Goal: Task Accomplishment & Management: Manage account settings

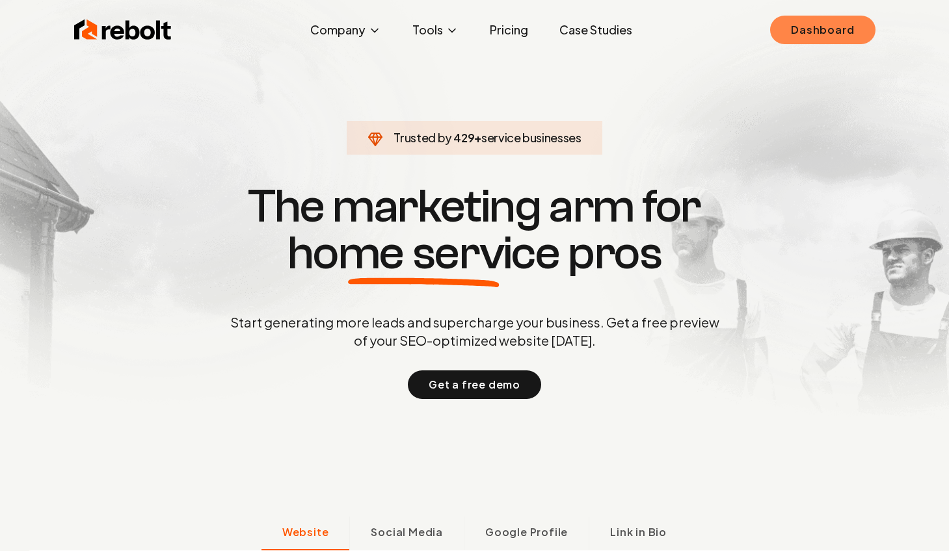
click at [825, 34] on link "Dashboard" at bounding box center [822, 30] width 105 height 29
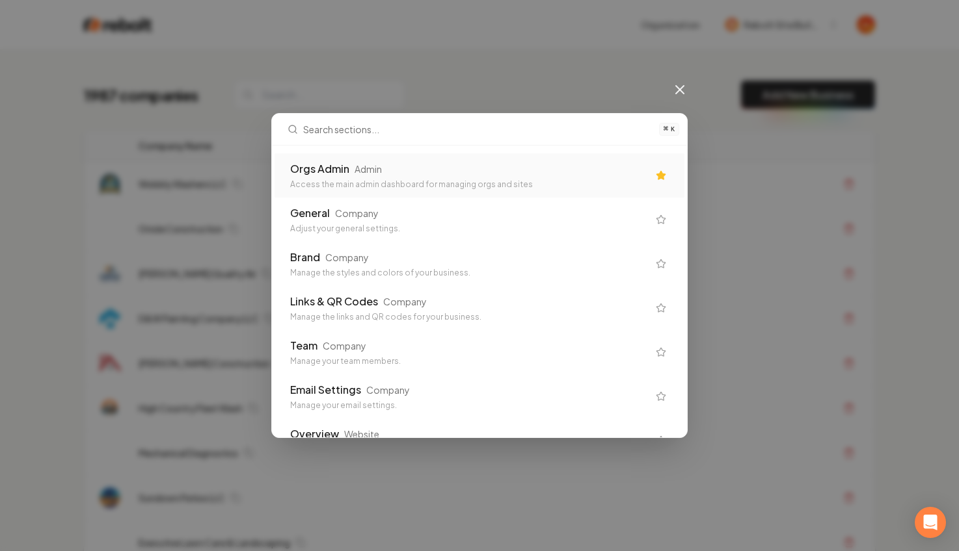
click at [501, 148] on div "Orgs Admin Admin Access the main admin dashboard for managing orgs and sites Ge…" at bounding box center [479, 292] width 415 height 292
click at [471, 159] on div "Orgs Admin Admin Access the main admin dashboard for managing orgs and sites" at bounding box center [479, 175] width 410 height 44
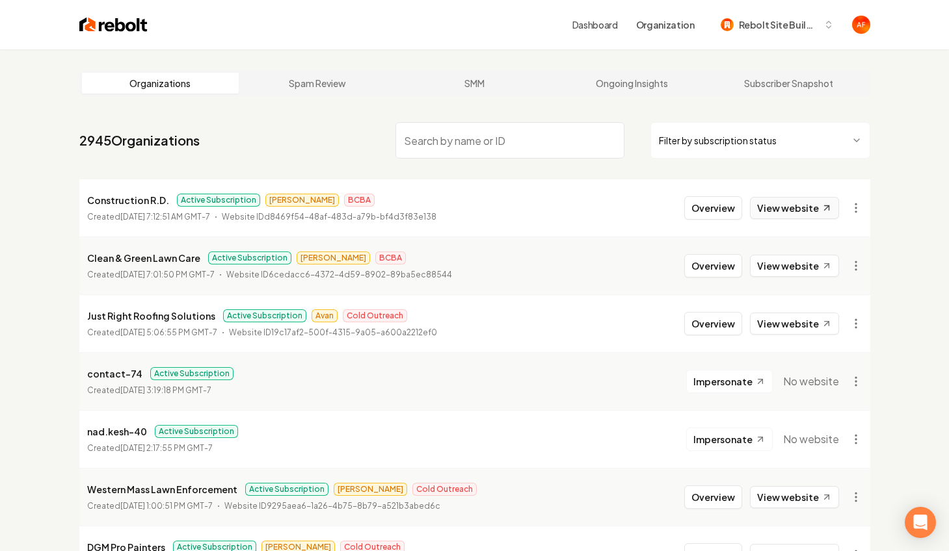
click at [802, 211] on link "View website" at bounding box center [794, 208] width 89 height 22
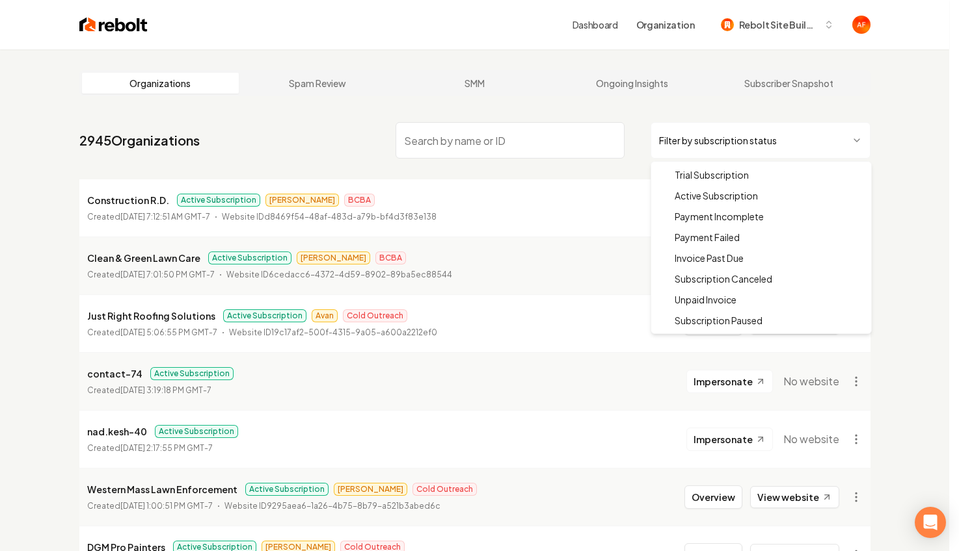
click at [797, 123] on html "Dashboard Organization Rebolt Site Builder Organizations Spam Review SMM Ongoin…" at bounding box center [479, 275] width 959 height 551
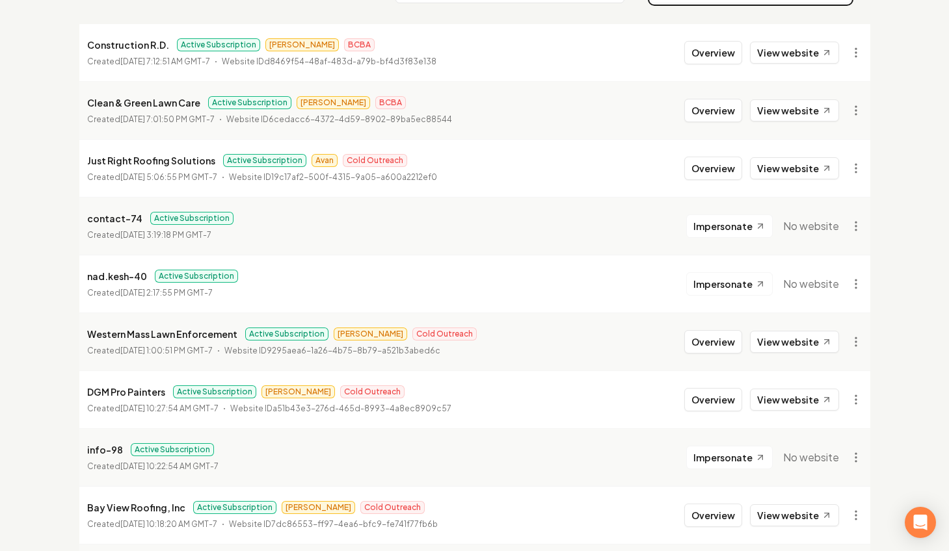
scroll to position [197, 0]
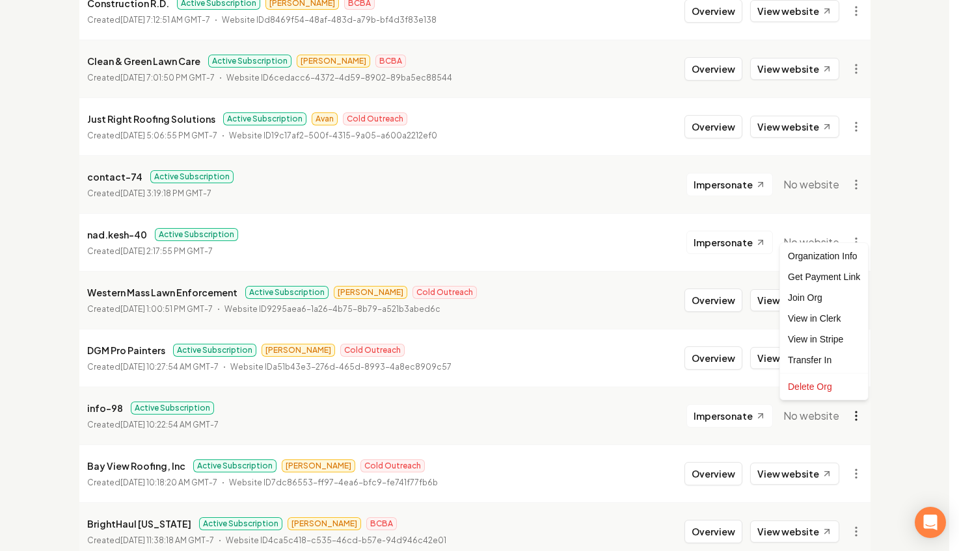
click at [851, 354] on html "Dashboard Organization Rebolt Site Builder Organizations Spam Review SMM Ongoin…" at bounding box center [479, 78] width 959 height 551
click at [806, 278] on div "Get Payment Link" at bounding box center [823, 277] width 83 height 21
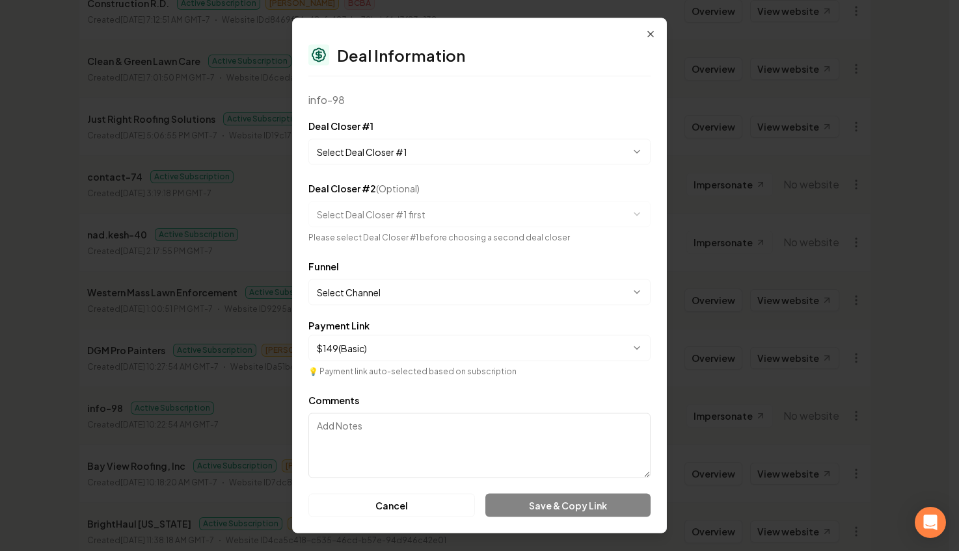
click at [380, 148] on body "Dashboard Organization Rebolt Site Builder Organizations Spam Review SMM Ongoin…" at bounding box center [474, 78] width 949 height 551
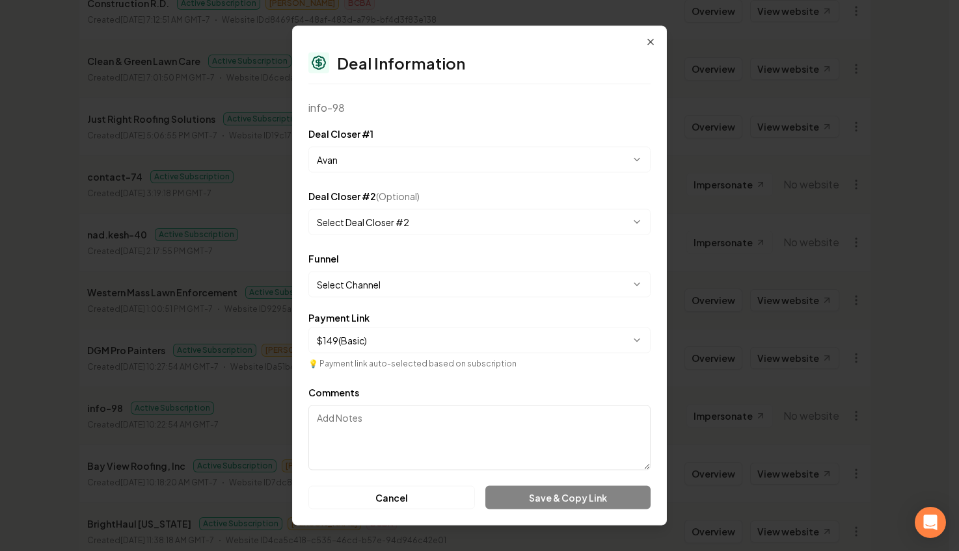
click at [410, 168] on body "Dashboard Organization Rebolt Site Builder Organizations Spam Review SMM Ongoin…" at bounding box center [474, 78] width 949 height 551
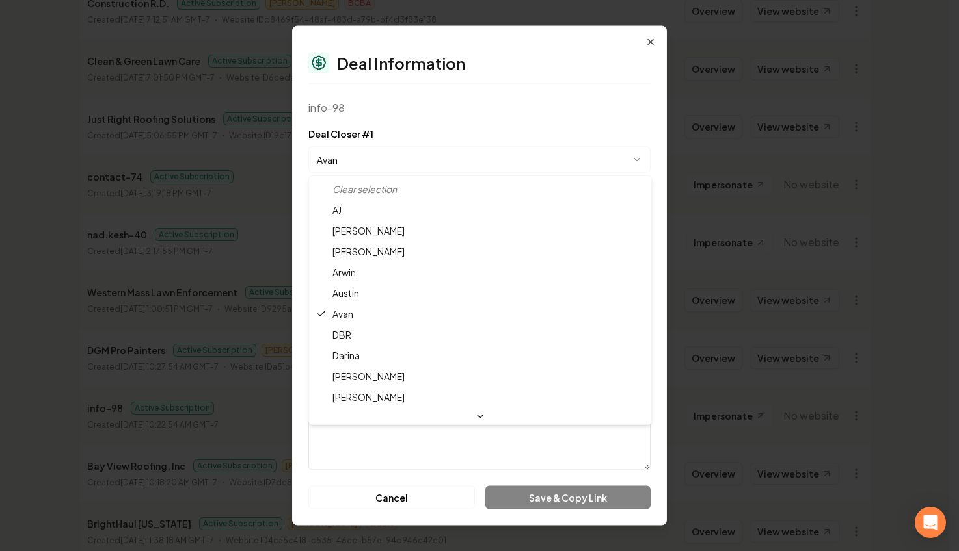
select select "**********"
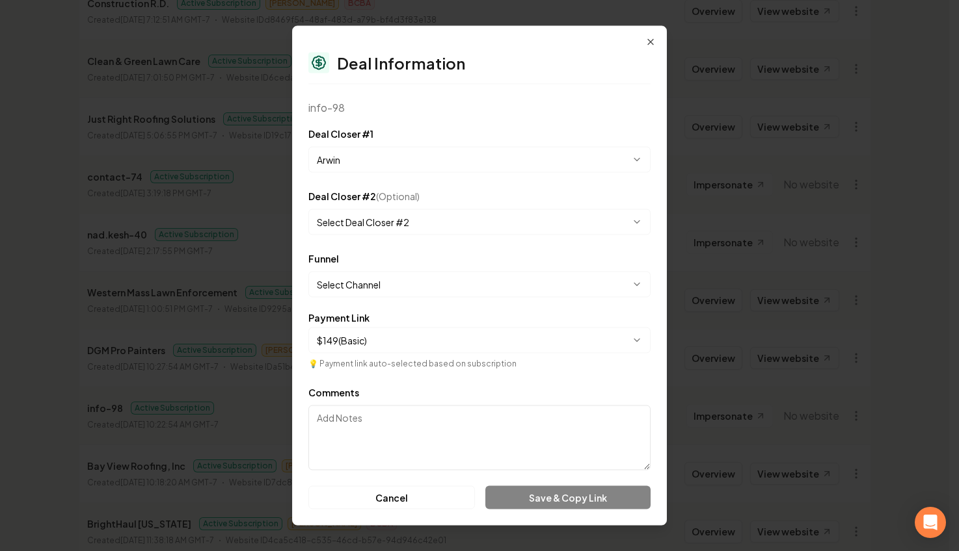
click at [367, 291] on body "Dashboard Organization Rebolt Site Builder Organizations Spam Review SMM Ongoin…" at bounding box center [474, 78] width 949 height 551
click at [550, 501] on button "Save & Copy Link" at bounding box center [567, 497] width 165 height 23
click at [565, 270] on div "**********" at bounding box center [479, 274] width 342 height 47
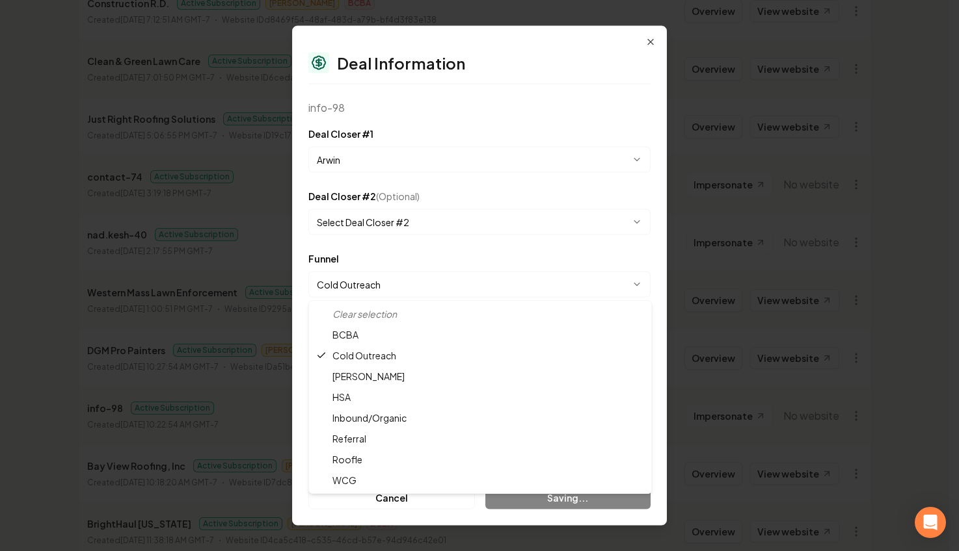
click at [558, 283] on body "Dashboard Organization Rebolt Site Builder Organizations Spam Review SMM Ongoin…" at bounding box center [474, 78] width 949 height 551
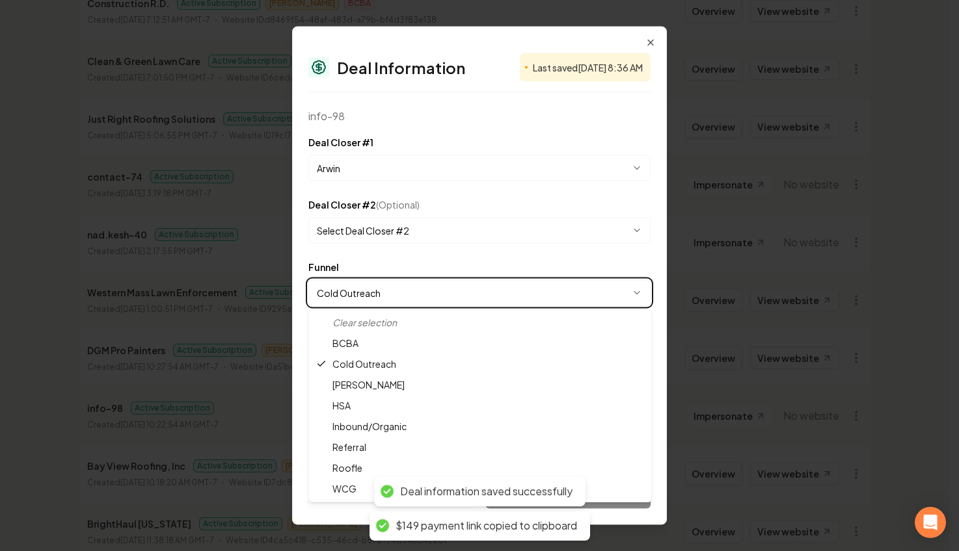
select select "**********"
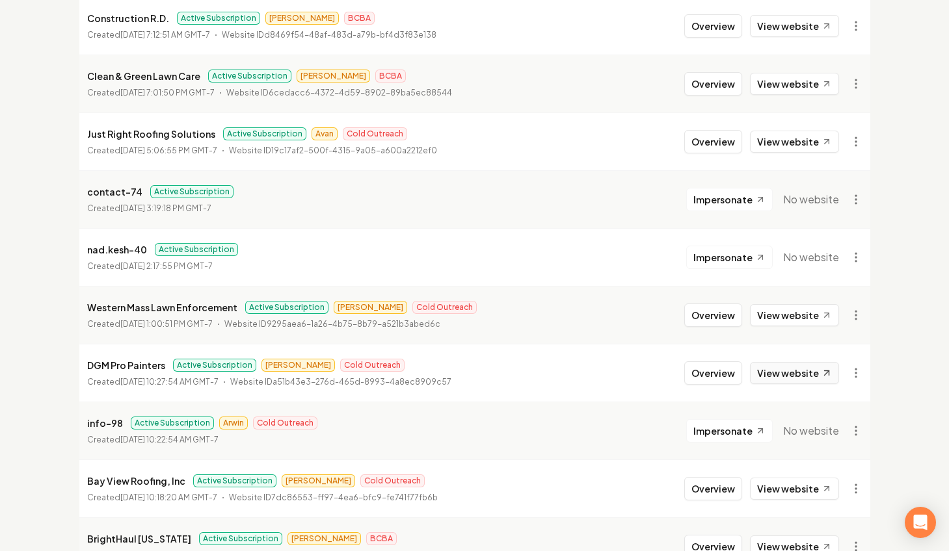
scroll to position [183, 0]
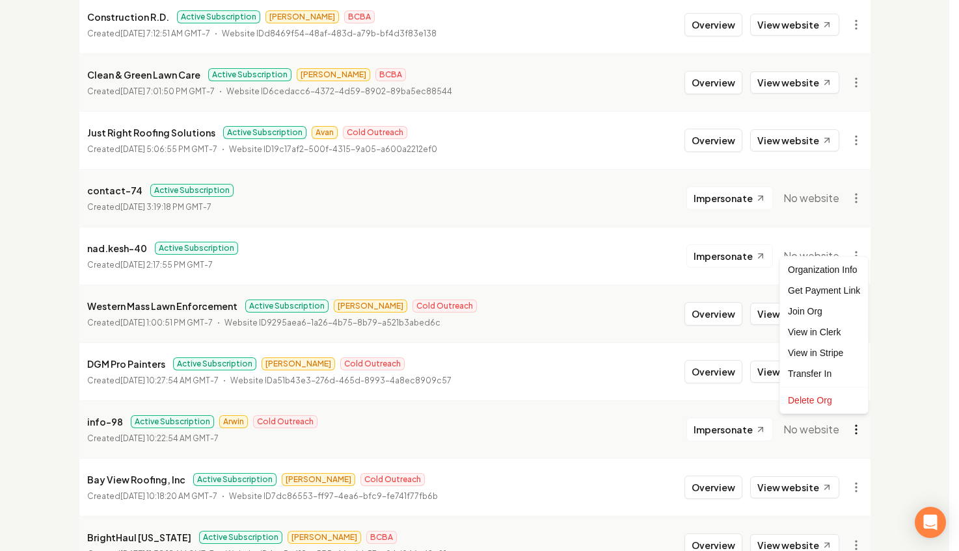
click at [862, 368] on html "Dashboard Organization Rebolt Site Builder Organizations Spam Review SMM Ongoin…" at bounding box center [479, 92] width 959 height 551
click at [804, 285] on div "Get Payment Link" at bounding box center [823, 290] width 83 height 21
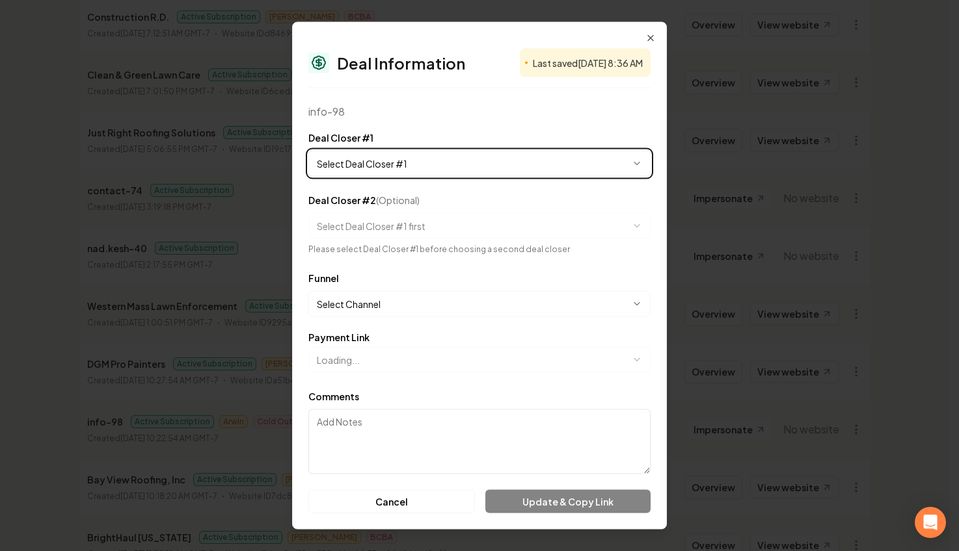
select select "**********"
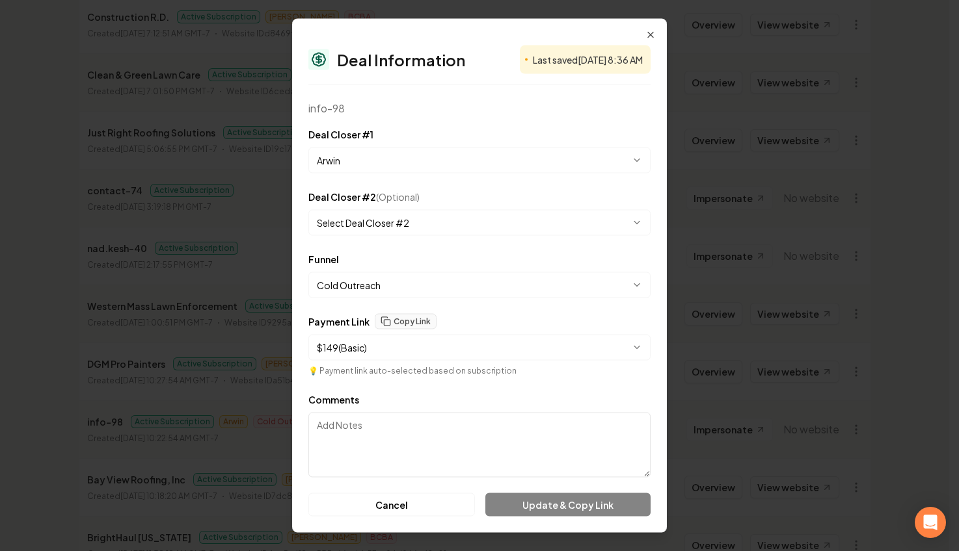
click at [427, 278] on body "Dashboard Organization Rebolt Site Builder Organizations Spam Review SMM Ongoin…" at bounding box center [474, 92] width 949 height 551
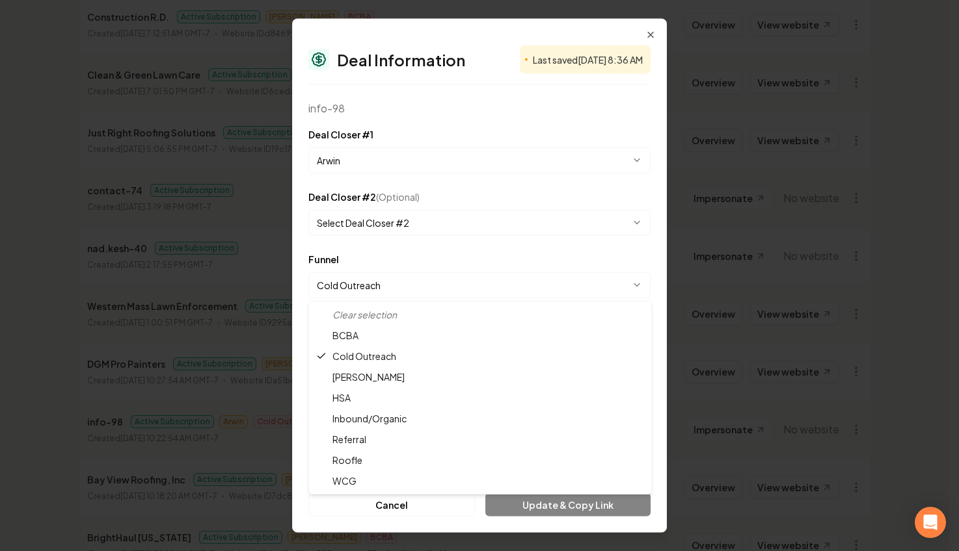
select select "**********"
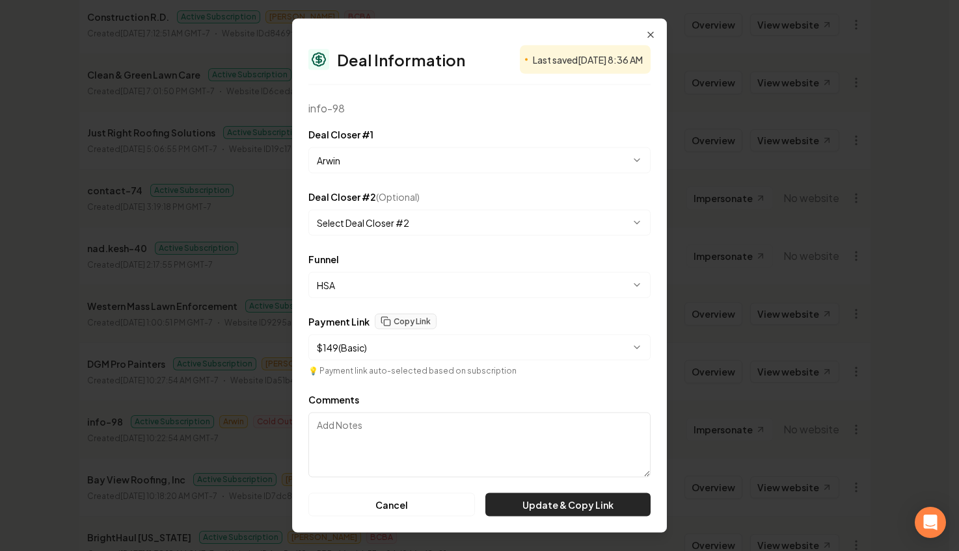
click at [525, 494] on button "Update & Copy Link" at bounding box center [567, 505] width 165 height 23
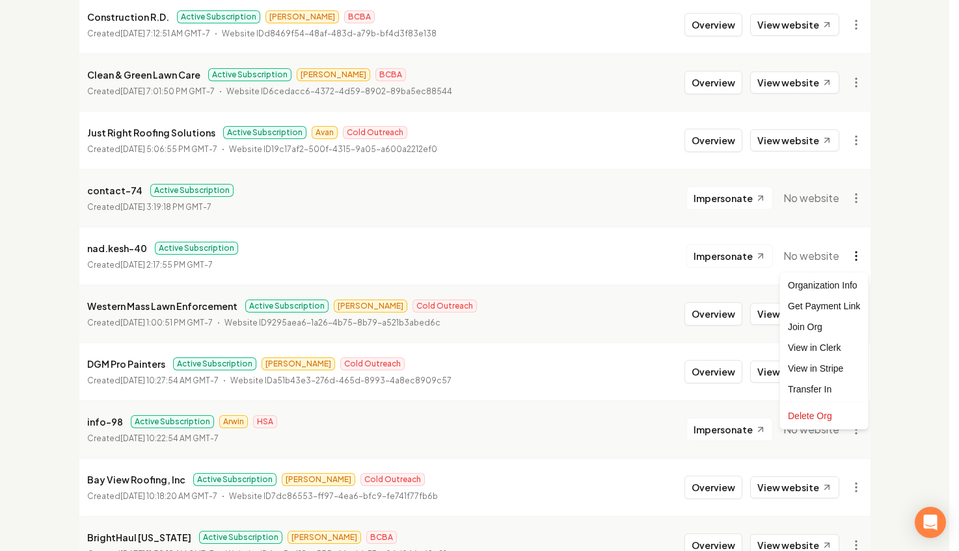
click at [852, 258] on html "Dashboard Organization Rebolt Site Builder Organizations Spam Review SMM Ongoin…" at bounding box center [479, 92] width 959 height 551
click at [813, 308] on div "Get Payment Link" at bounding box center [823, 306] width 83 height 21
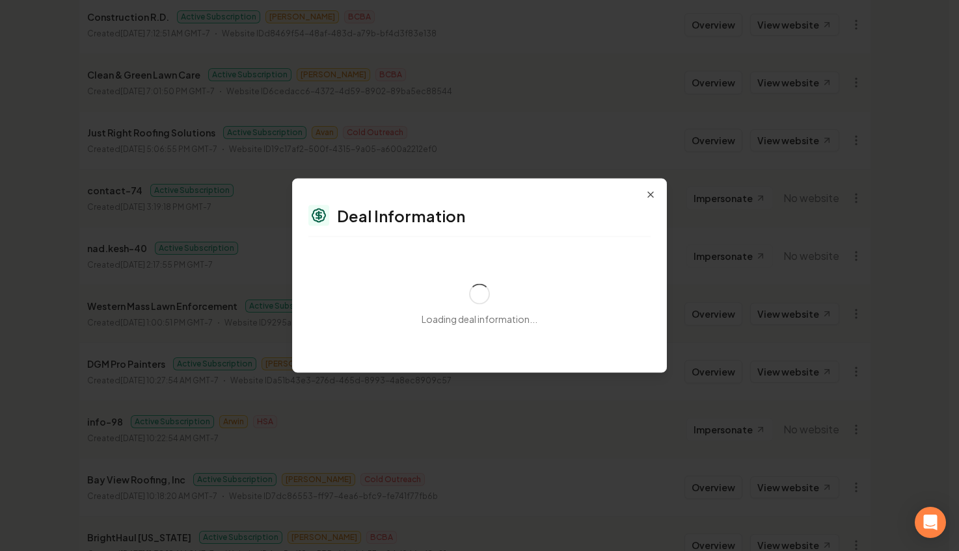
select select "**********"
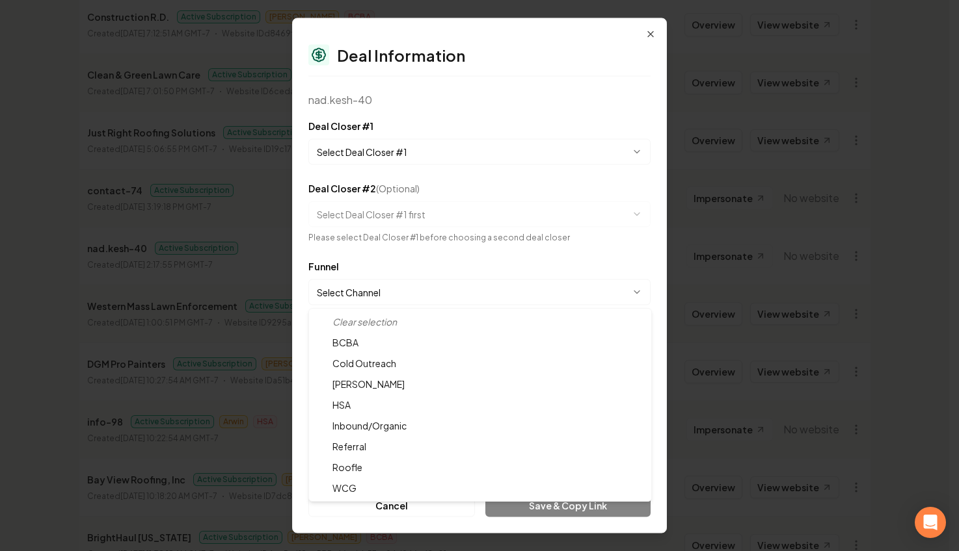
click at [448, 289] on body "Dashboard Organization Rebolt Site Builder Organizations Spam Review SMM Ongoin…" at bounding box center [474, 92] width 949 height 551
select select "**********"
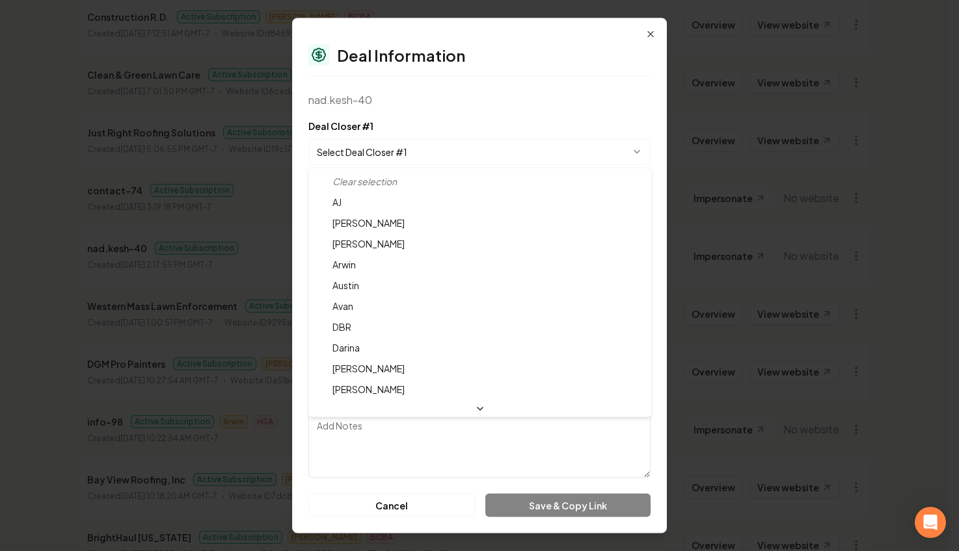
click at [471, 159] on body "Dashboard Organization Rebolt Site Builder Organizations Spam Review SMM Ongoin…" at bounding box center [474, 92] width 949 height 551
select select "**********"
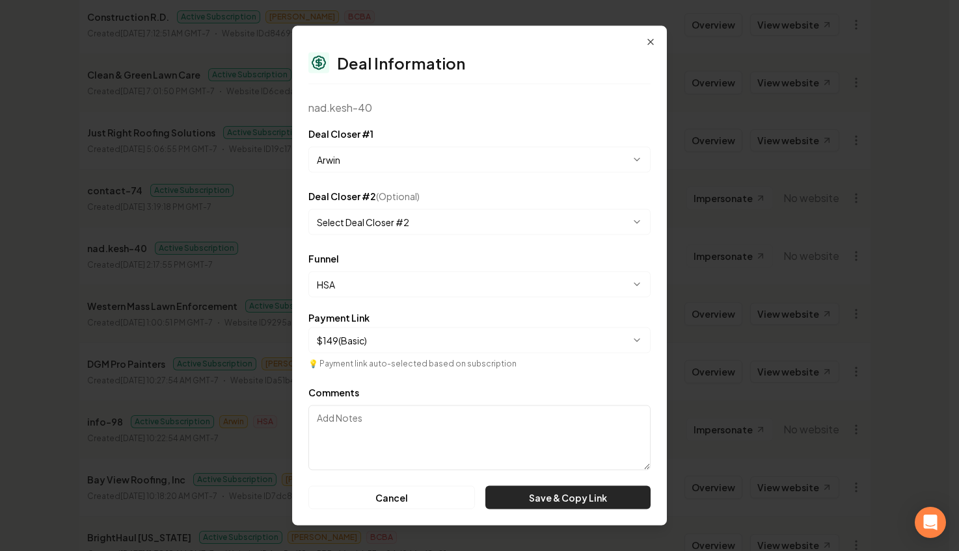
click at [528, 498] on button "Save & Copy Link" at bounding box center [567, 497] width 165 height 23
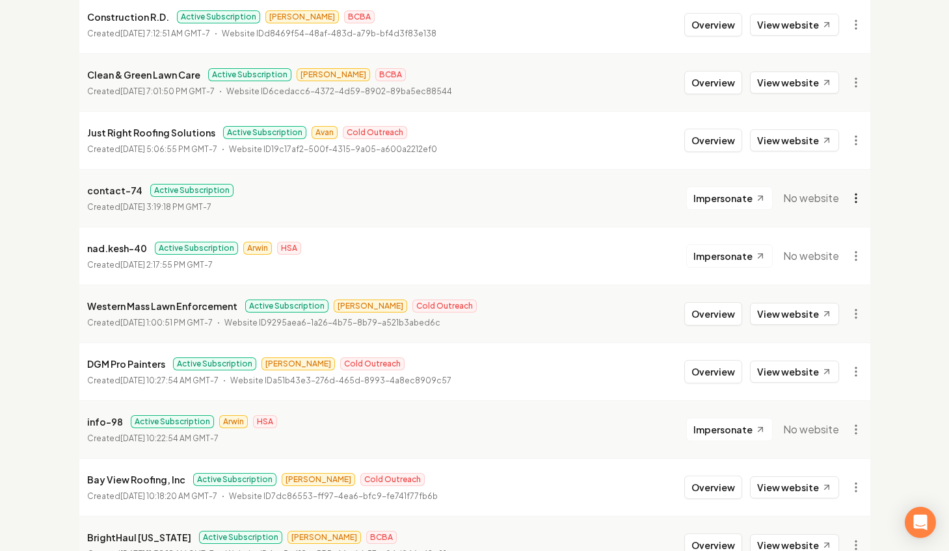
click at [859, 198] on html "Dashboard Organization Rebolt Site Builder Organizations Spam Review SMM Ongoin…" at bounding box center [474, 92] width 949 height 551
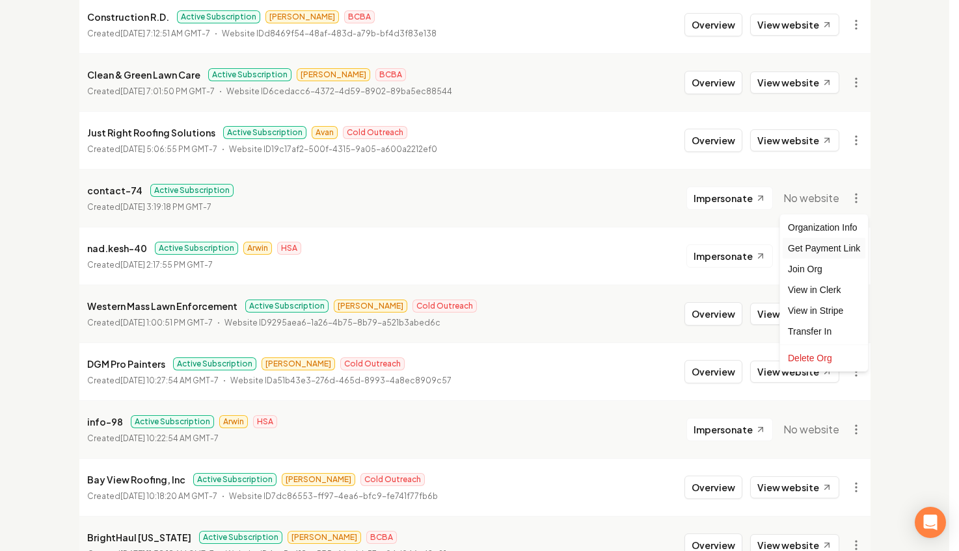
click at [812, 252] on div "Get Payment Link" at bounding box center [823, 248] width 83 height 21
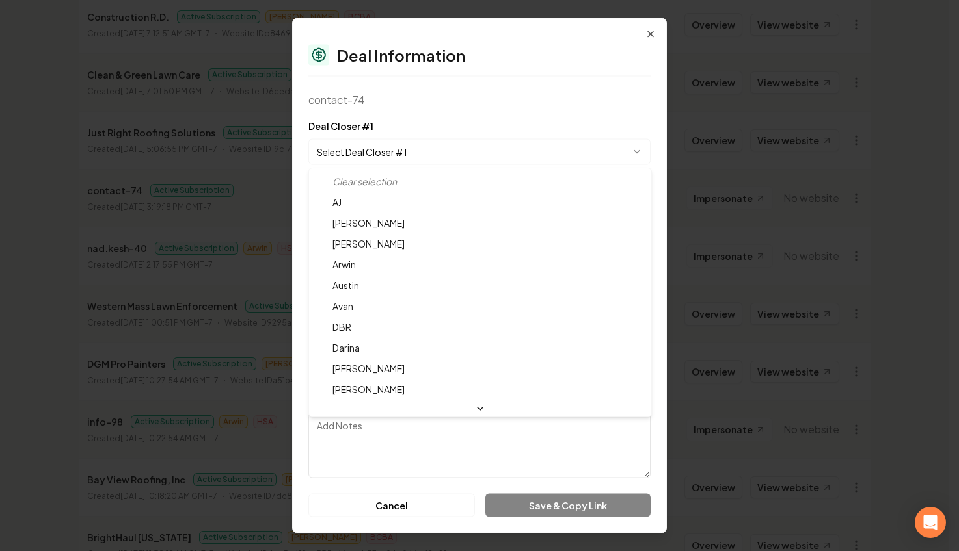
click at [501, 145] on body "Dashboard Organization Rebolt Site Builder Organizations Spam Review SMM Ongoin…" at bounding box center [474, 92] width 949 height 551
select select "**********"
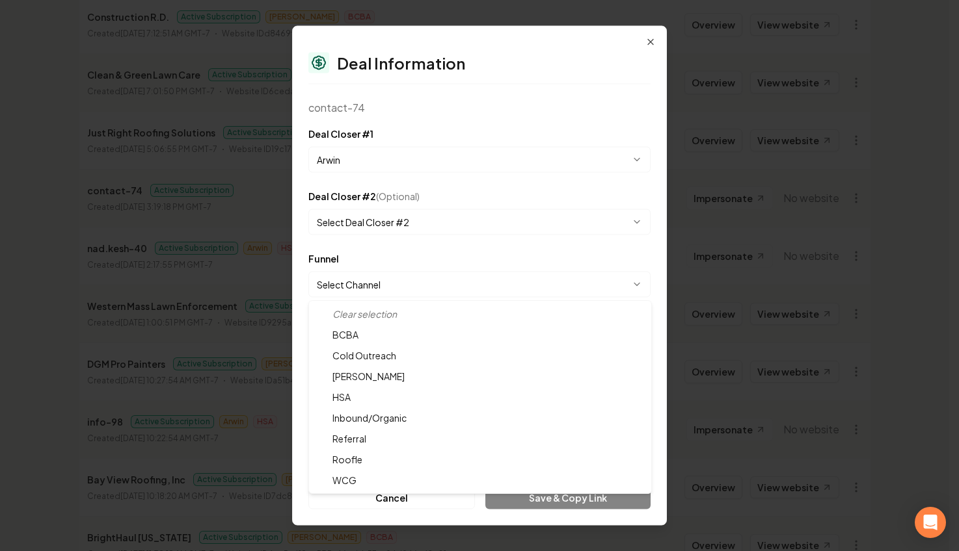
click at [424, 291] on body "Dashboard Organization Rebolt Site Builder Organizations Spam Review SMM Ongoin…" at bounding box center [474, 92] width 949 height 551
select select "**********"
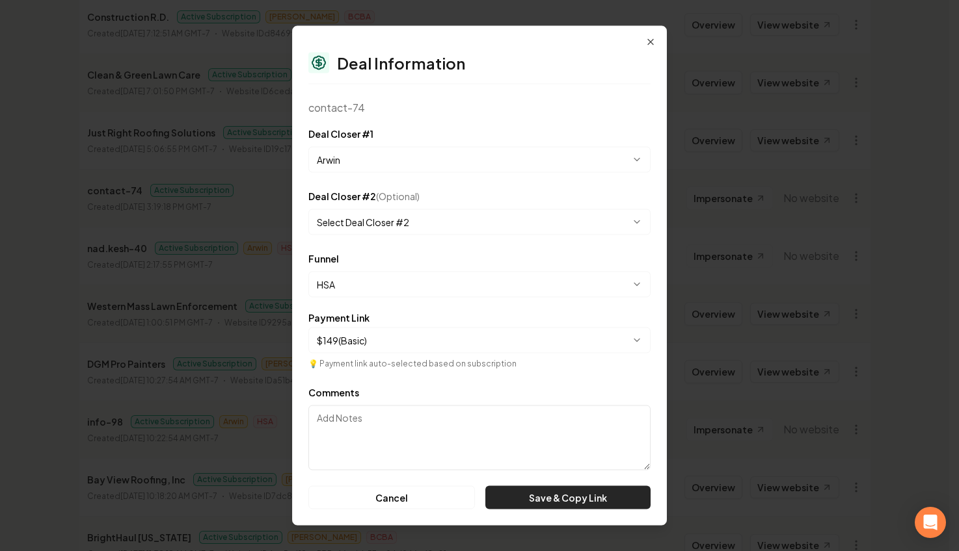
click at [527, 490] on button "Save & Copy Link" at bounding box center [567, 497] width 165 height 23
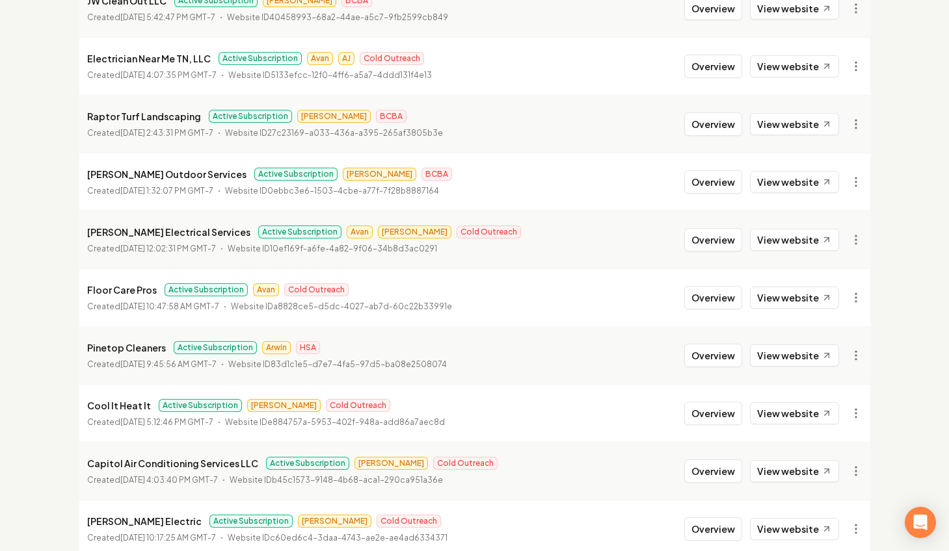
scroll to position [1418, 0]
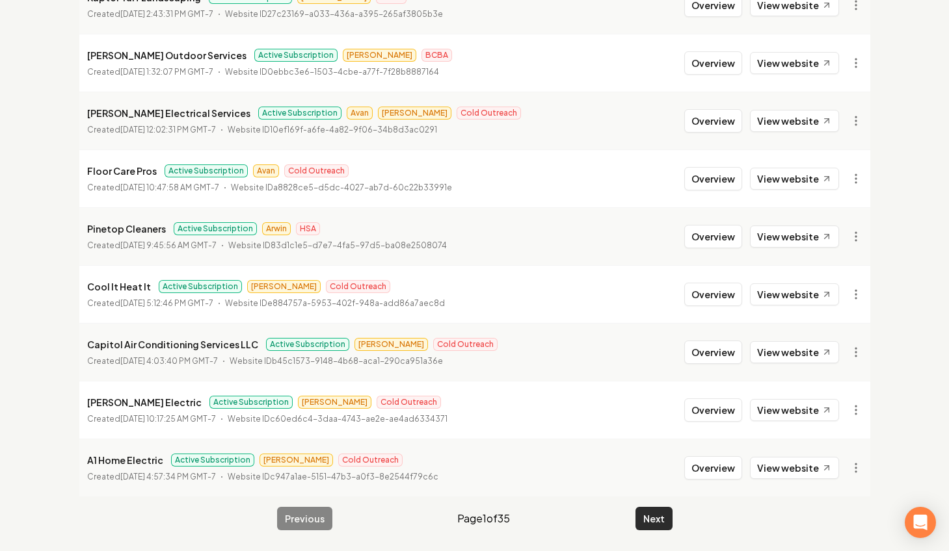
click at [658, 510] on button "Next" at bounding box center [653, 518] width 37 height 23
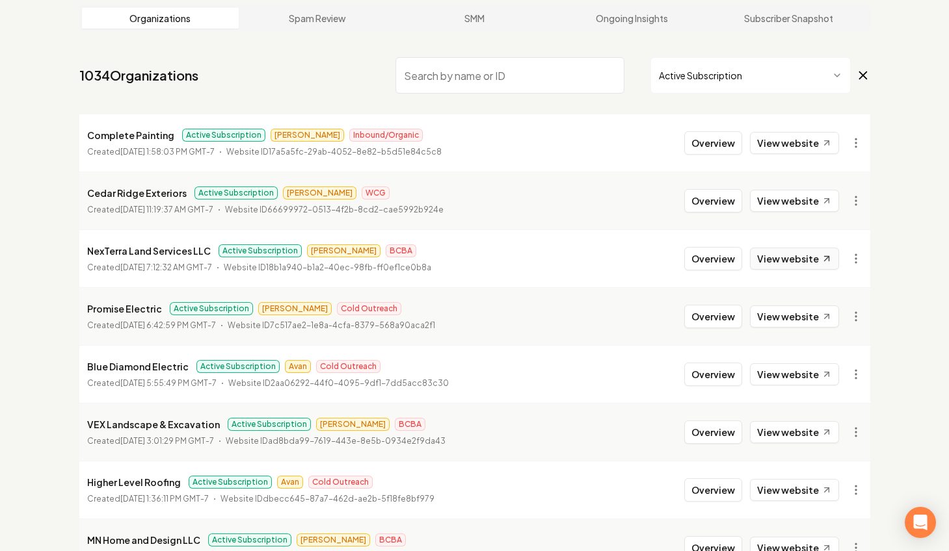
scroll to position [158, 0]
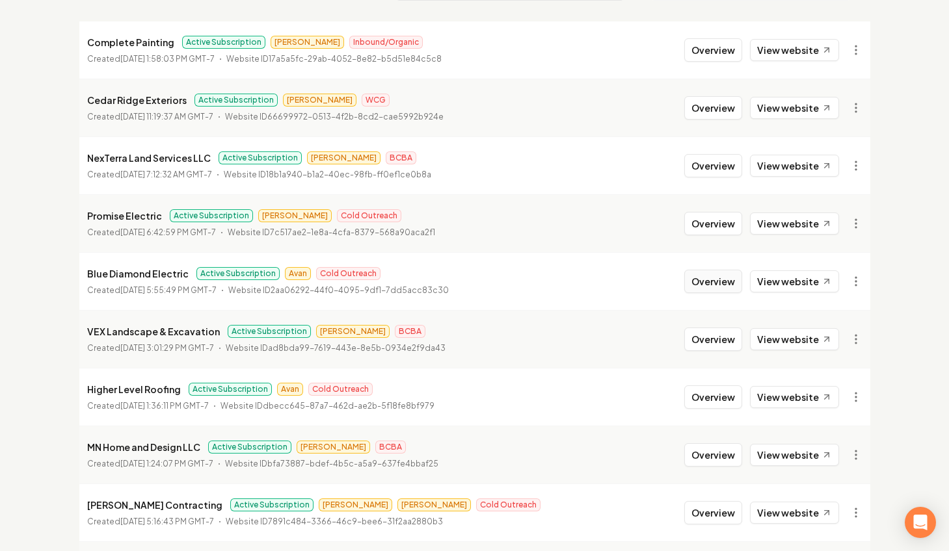
click at [737, 278] on button "Overview" at bounding box center [713, 281] width 58 height 23
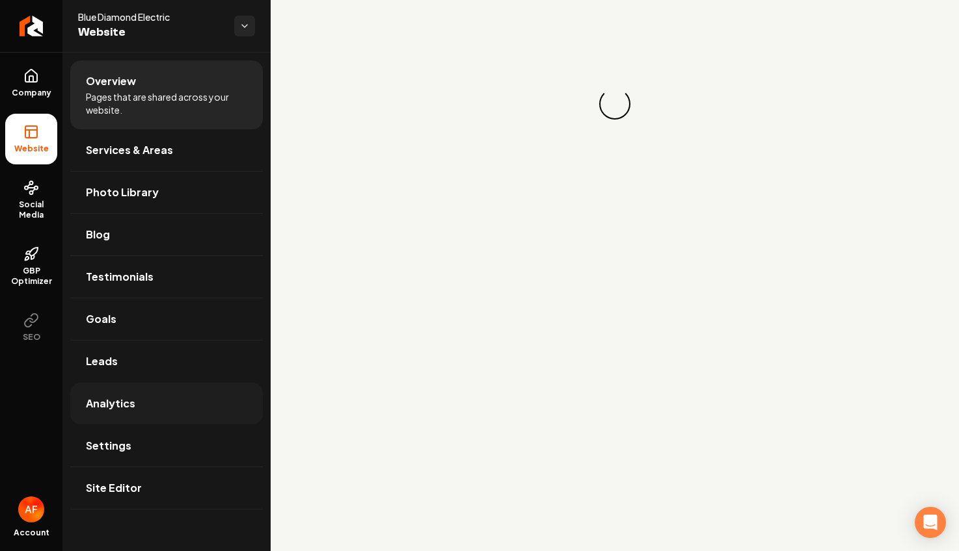
click at [187, 384] on link "Analytics" at bounding box center [166, 404] width 192 height 42
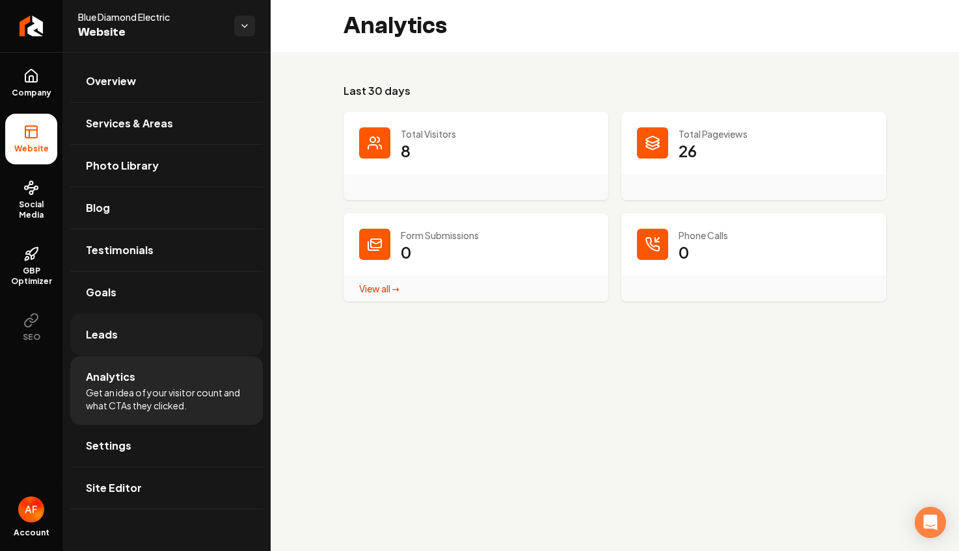
click at [159, 343] on link "Leads" at bounding box center [166, 335] width 192 height 42
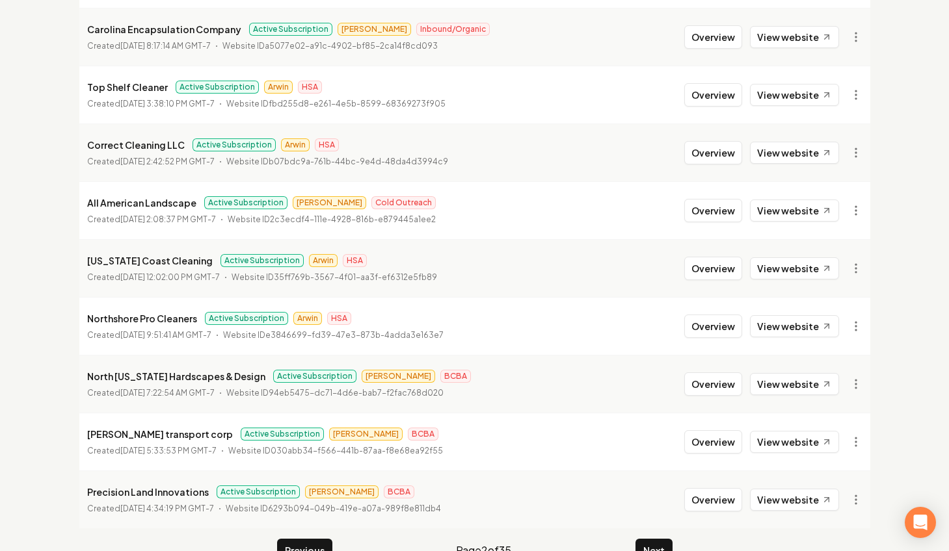
scroll to position [1418, 0]
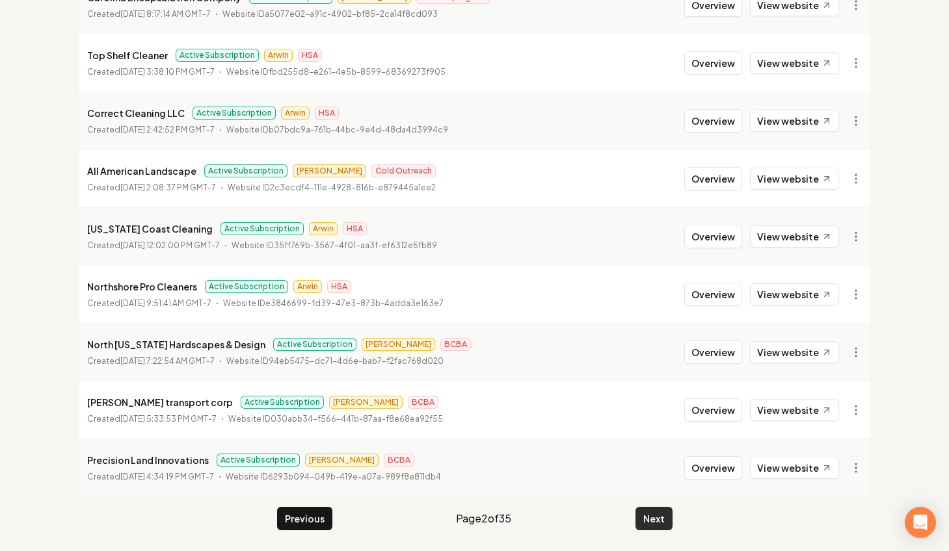
click at [650, 522] on button "Next" at bounding box center [653, 518] width 37 height 23
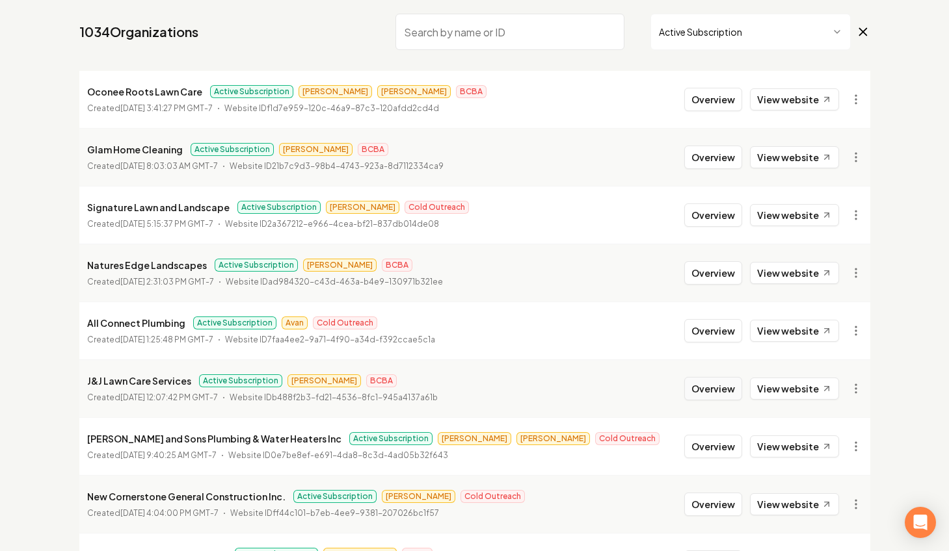
scroll to position [112, 0]
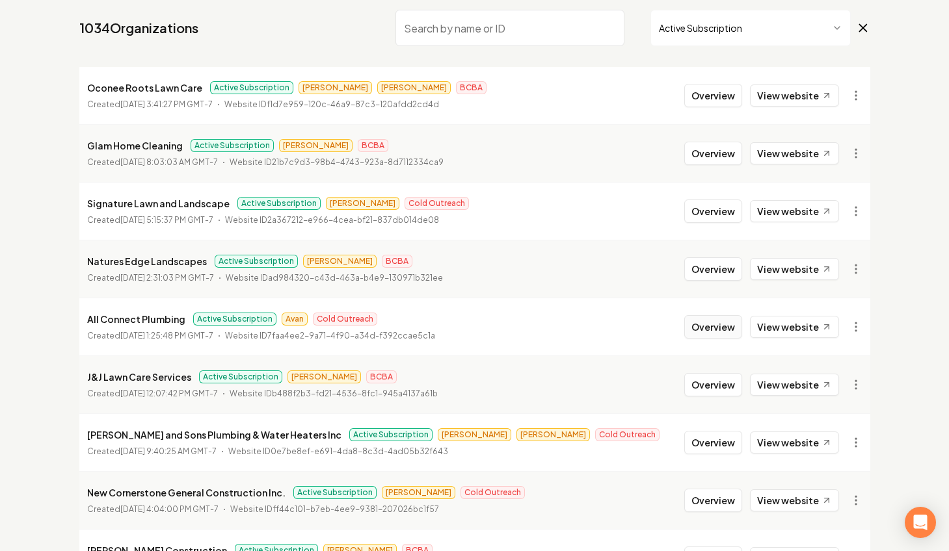
click at [706, 328] on button "Overview" at bounding box center [713, 326] width 58 height 23
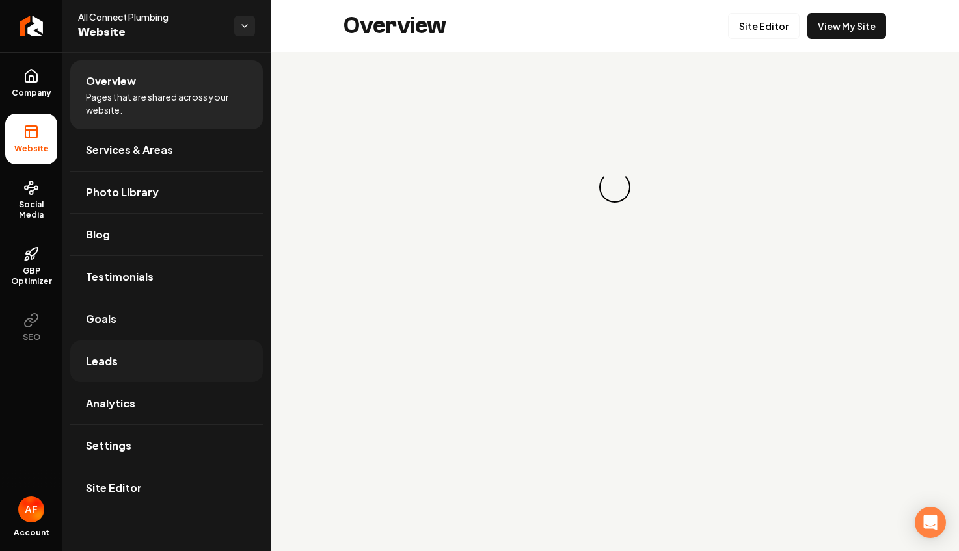
click at [155, 362] on link "Leads" at bounding box center [166, 362] width 192 height 42
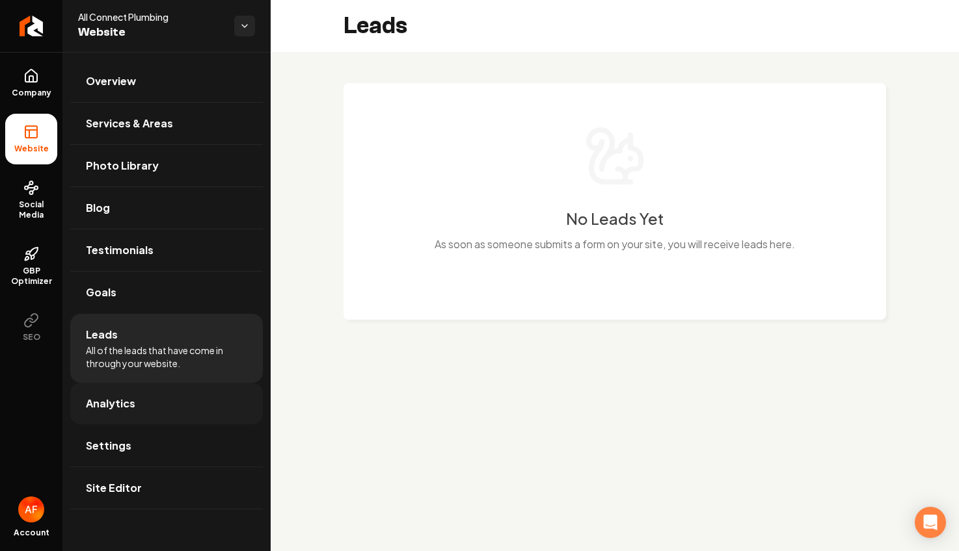
click at [154, 398] on link "Analytics" at bounding box center [166, 404] width 192 height 42
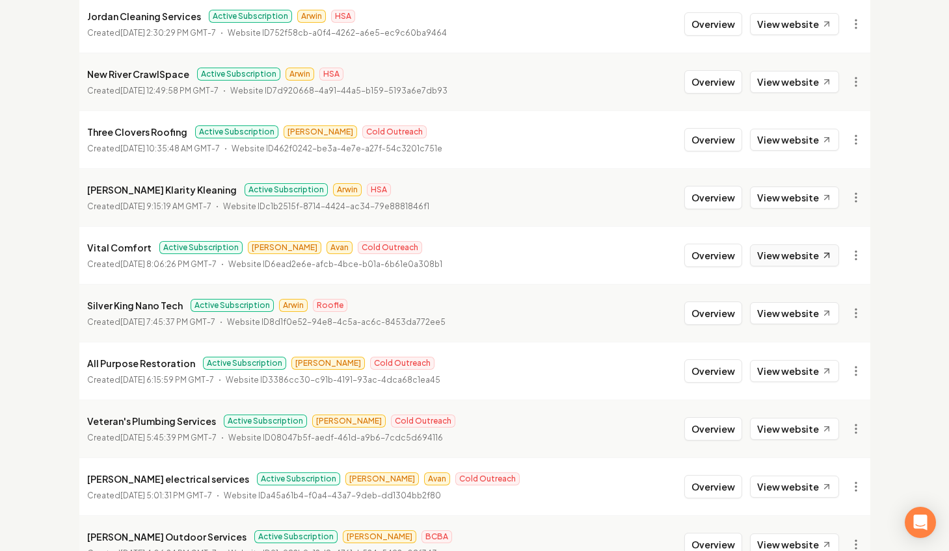
scroll to position [1141, 0]
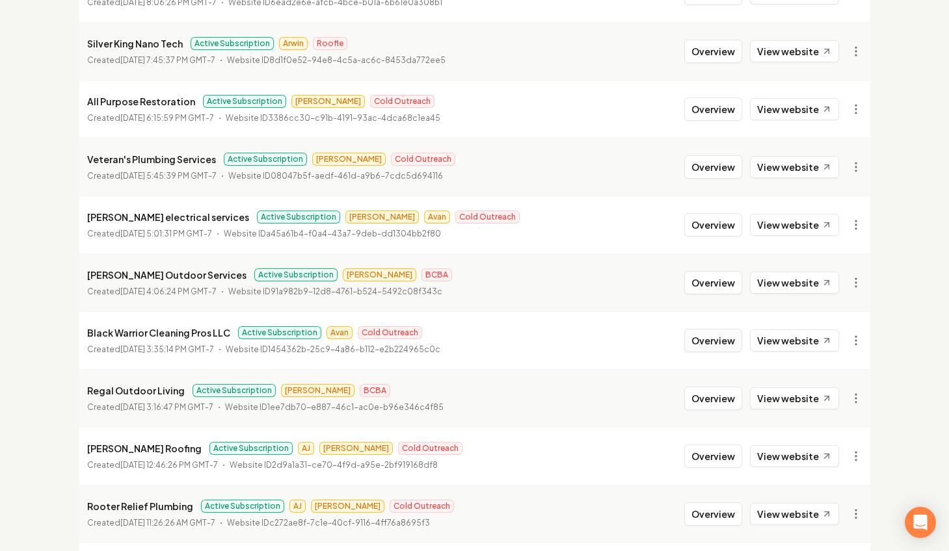
drag, startPoint x: 709, startPoint y: 339, endPoint x: 698, endPoint y: 334, distance: 12.2
click at [709, 339] on button "Overview" at bounding box center [713, 340] width 58 height 23
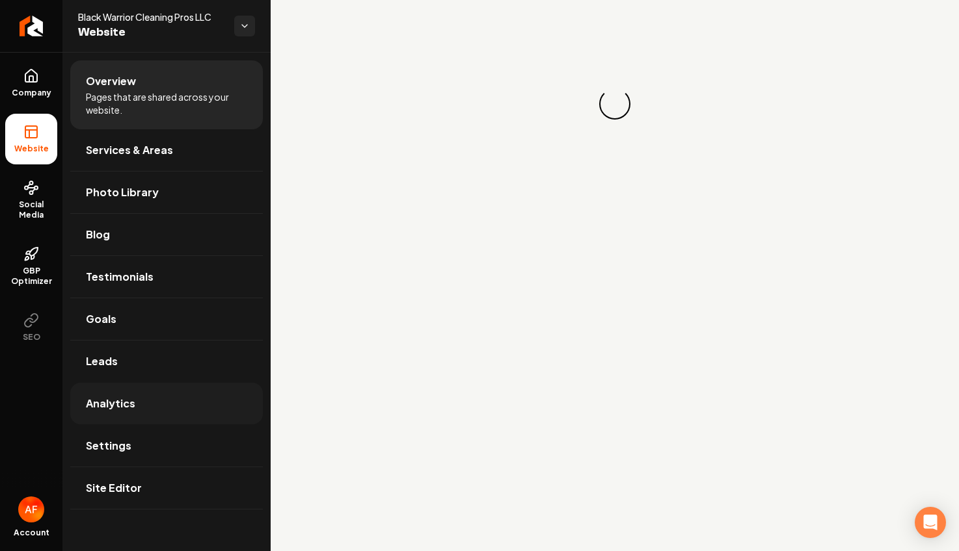
click at [107, 391] on link "Analytics" at bounding box center [166, 404] width 192 height 42
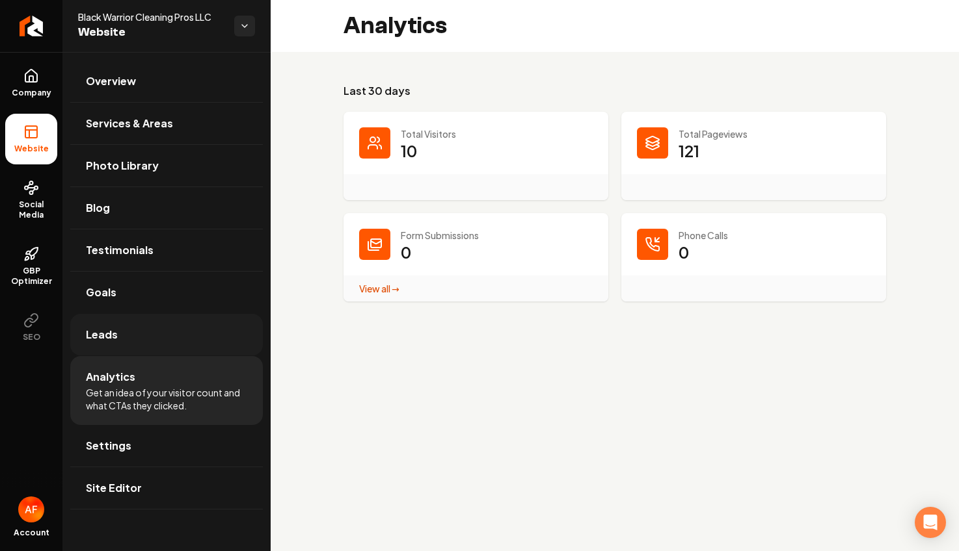
click at [116, 324] on link "Leads" at bounding box center [166, 335] width 192 height 42
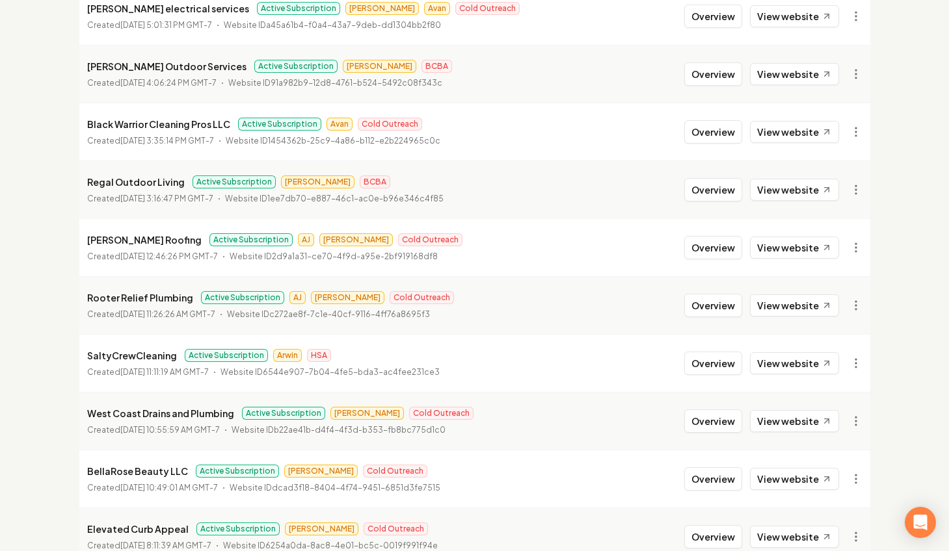
scroll to position [1418, 0]
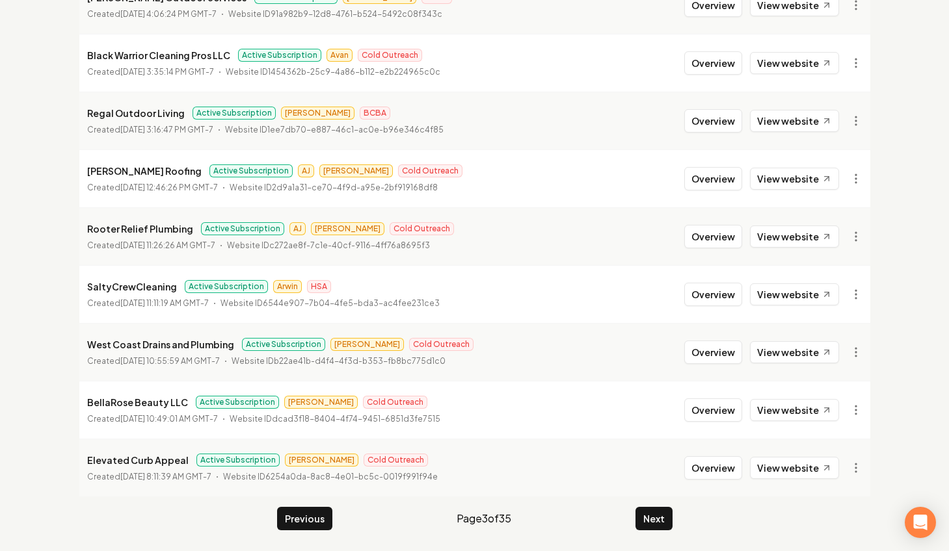
click at [661, 496] on li "Elevated Curb Appeal Active Subscription [PERSON_NAME] Cold Outreach Created [D…" at bounding box center [474, 468] width 791 height 58
click at [654, 515] on button "Next" at bounding box center [653, 518] width 37 height 23
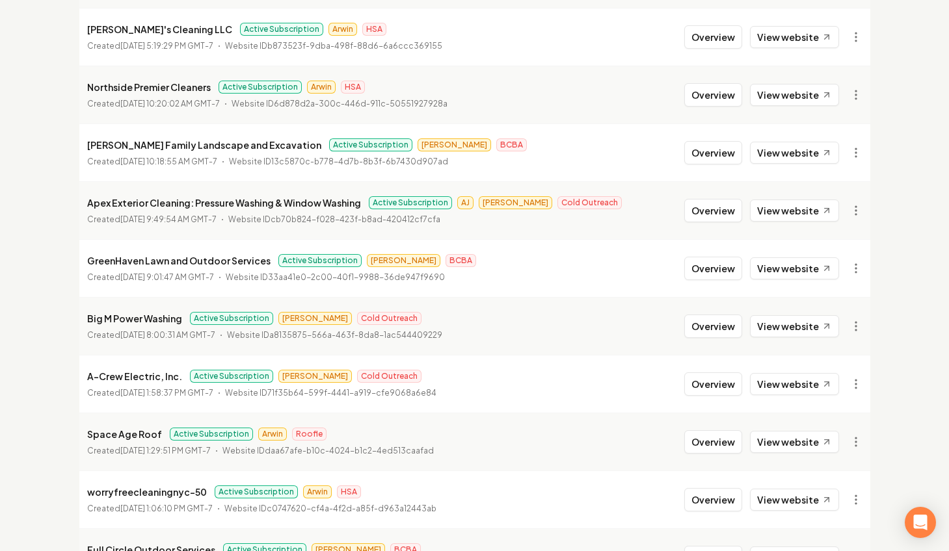
scroll to position [1418, 0]
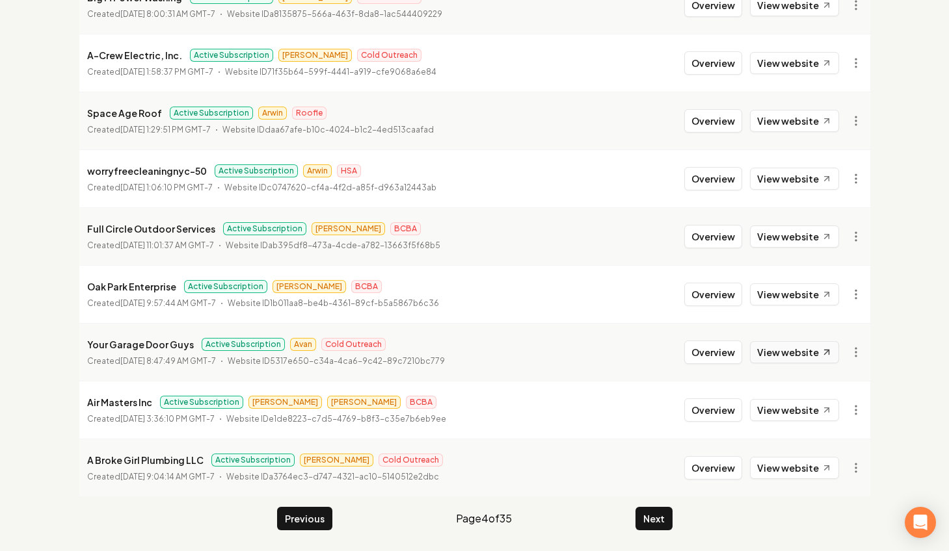
click at [810, 346] on link "View website" at bounding box center [794, 352] width 89 height 22
click at [655, 526] on button "Next" at bounding box center [653, 518] width 37 height 23
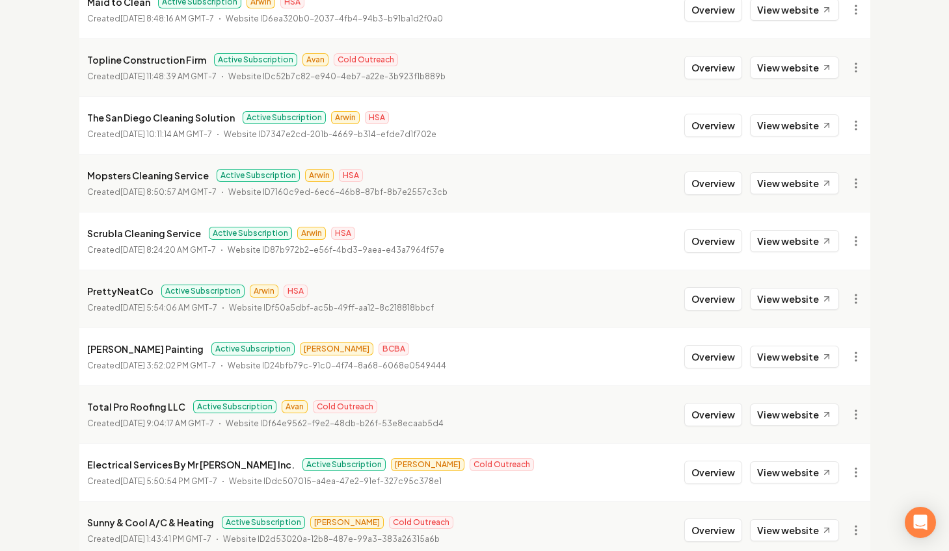
scroll to position [615, 0]
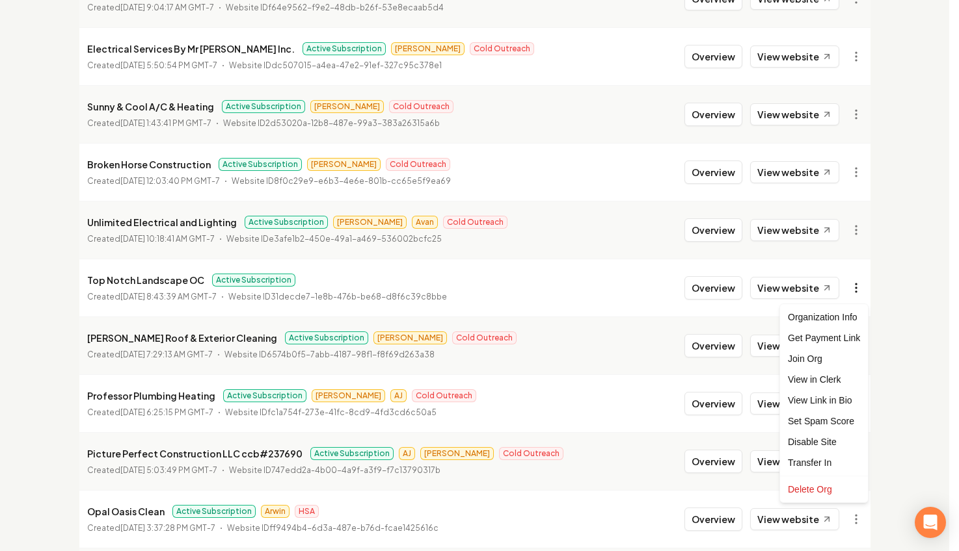
click at [831, 339] on div "Get Payment Link" at bounding box center [823, 338] width 83 height 21
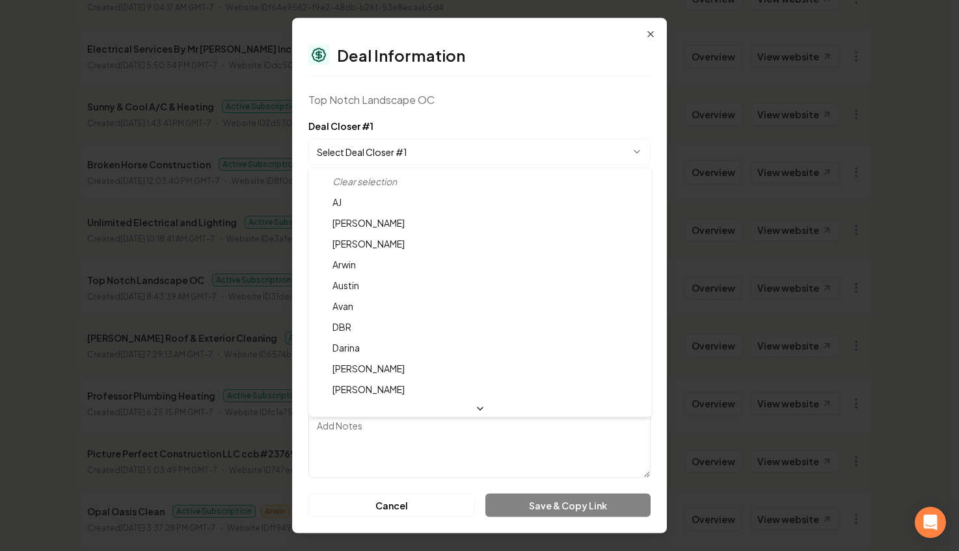
select select "**********"
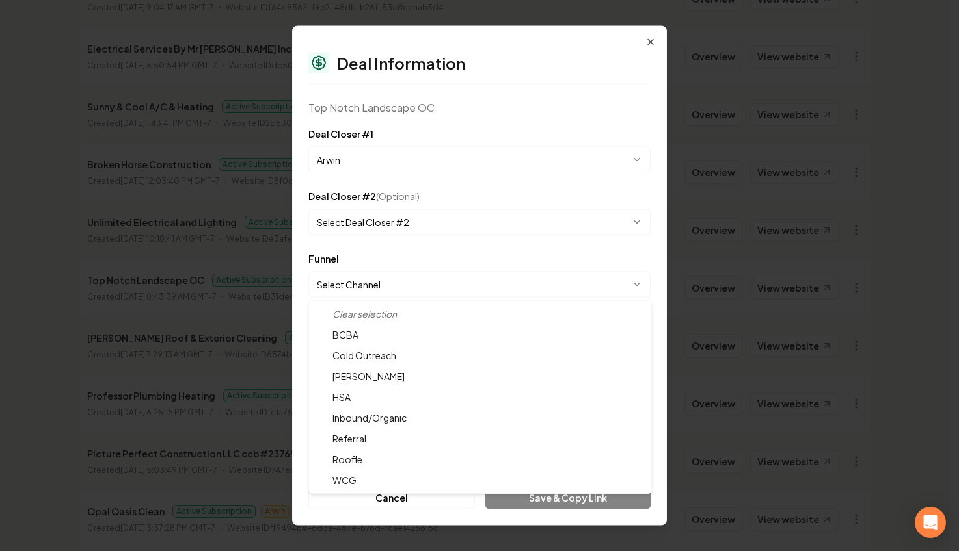
select select "**********"
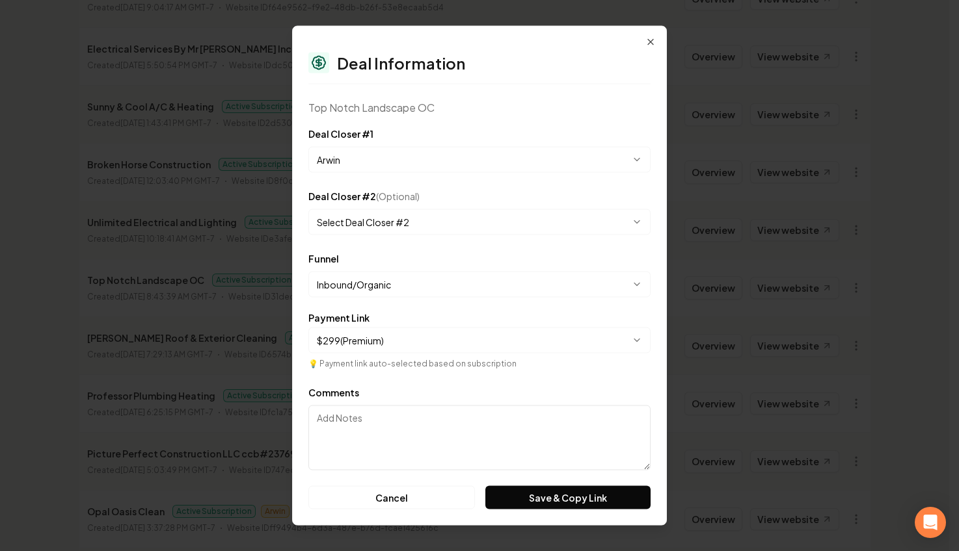
click at [562, 499] on button "Save & Copy Link" at bounding box center [567, 497] width 165 height 23
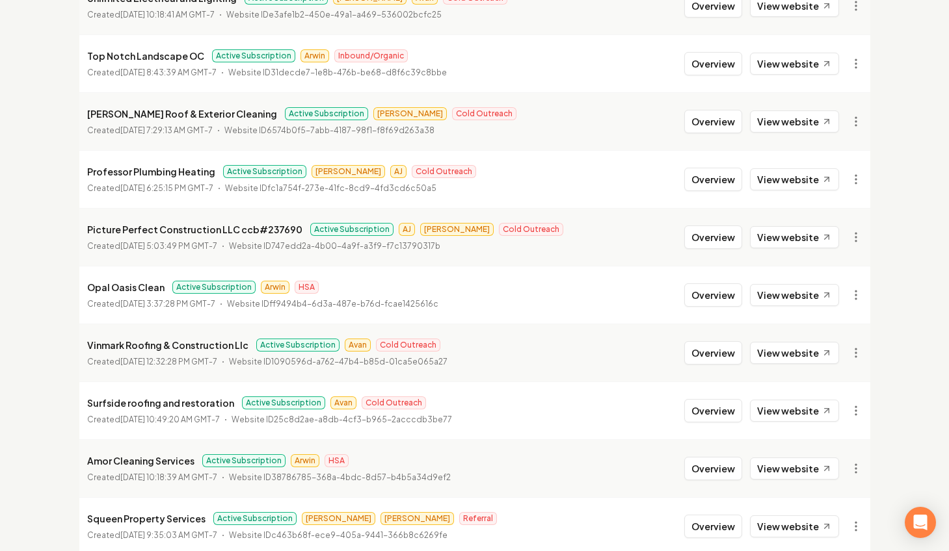
scroll to position [845, 0]
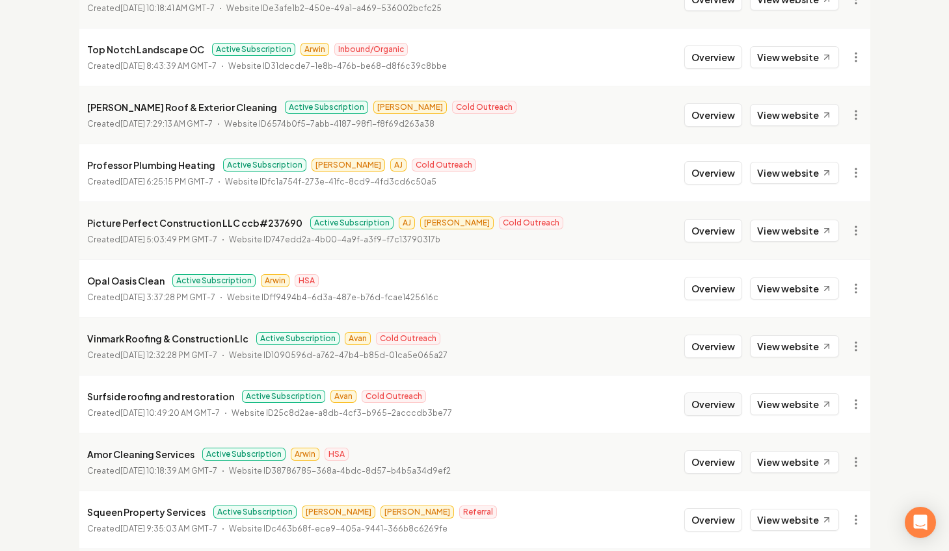
click at [719, 402] on button "Overview" at bounding box center [713, 404] width 58 height 23
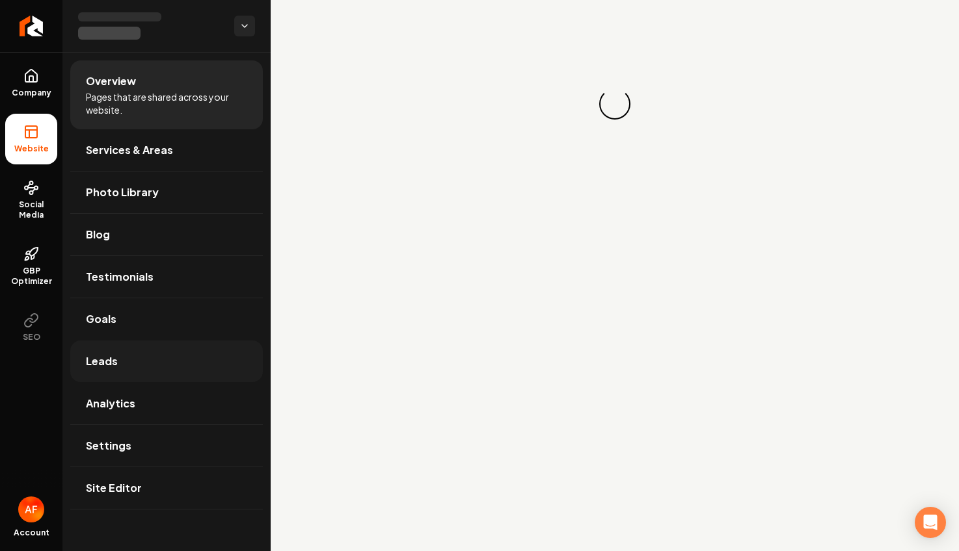
click at [187, 364] on link "Leads" at bounding box center [166, 362] width 192 height 42
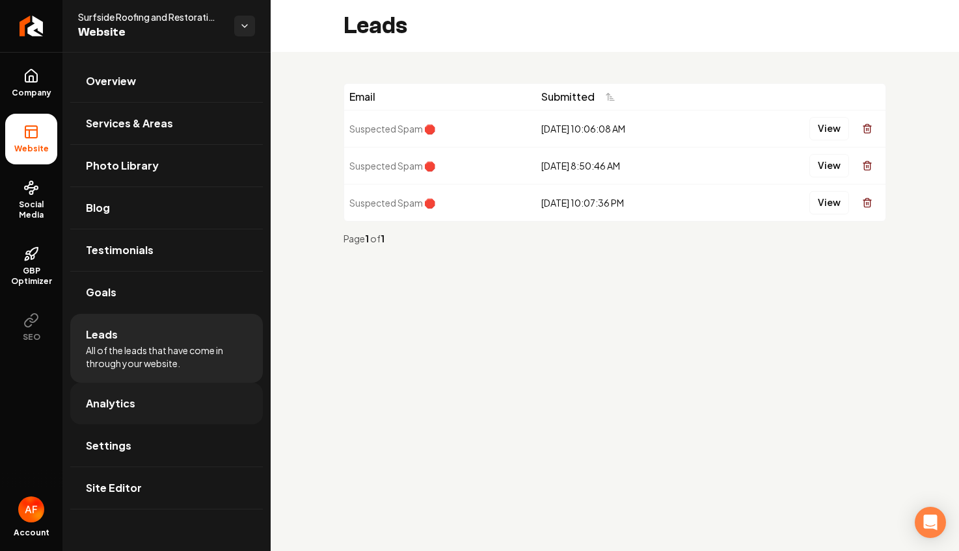
click at [118, 415] on link "Analytics" at bounding box center [166, 404] width 192 height 42
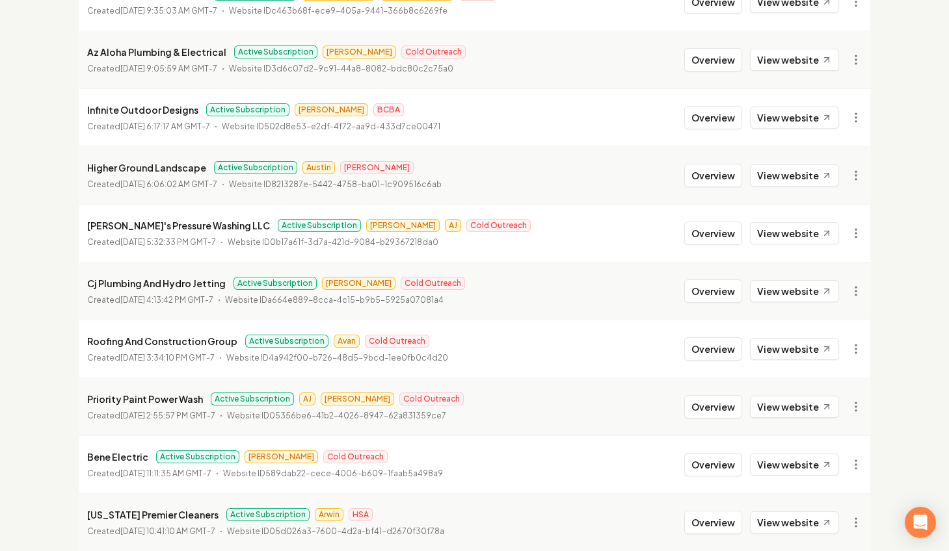
scroll to position [1418, 0]
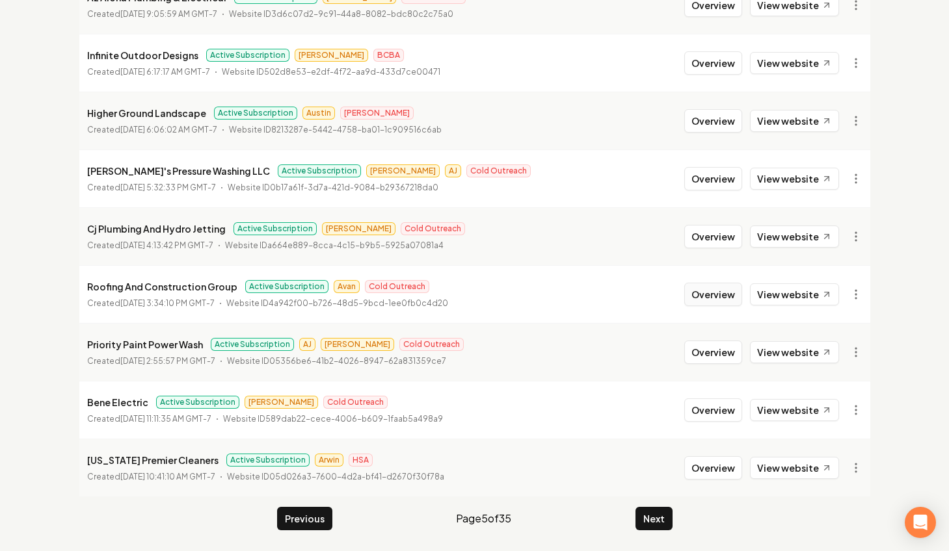
click at [717, 295] on button "Overview" at bounding box center [713, 294] width 58 height 23
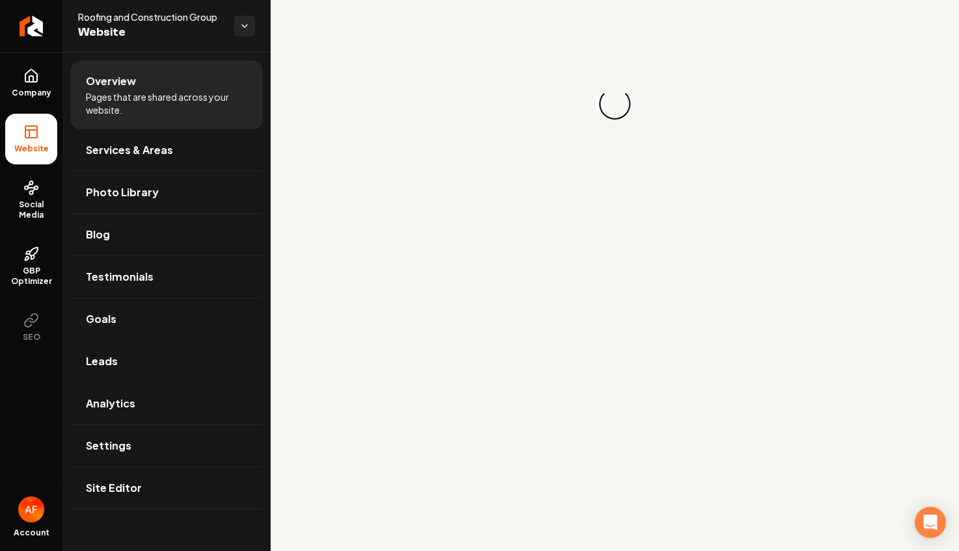
click at [191, 370] on link "Leads" at bounding box center [166, 362] width 192 height 42
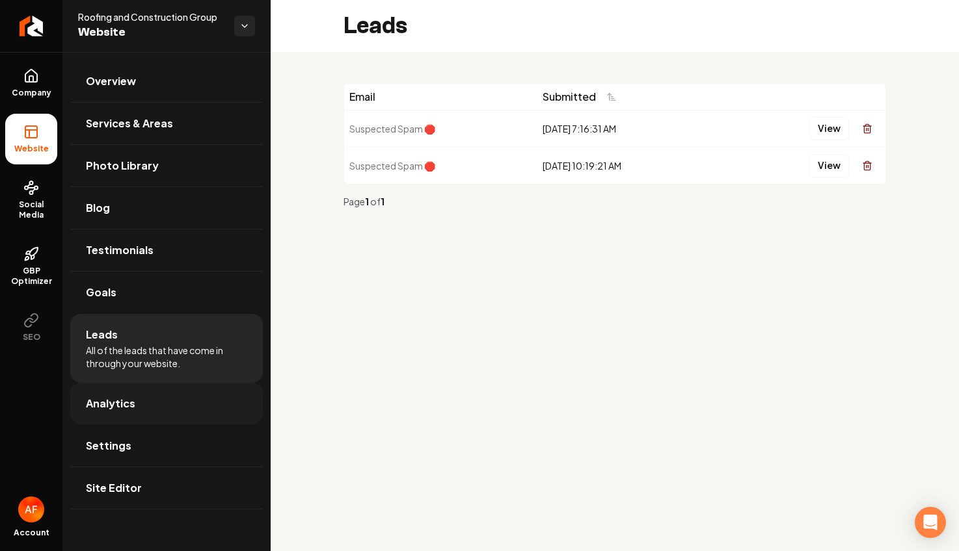
click at [174, 403] on link "Analytics" at bounding box center [166, 404] width 192 height 42
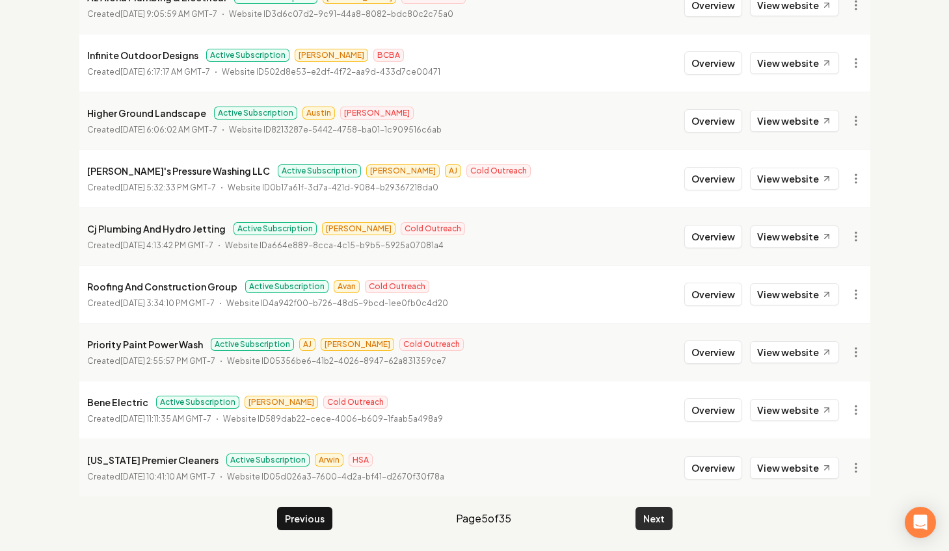
click at [667, 523] on button "Next" at bounding box center [653, 518] width 37 height 23
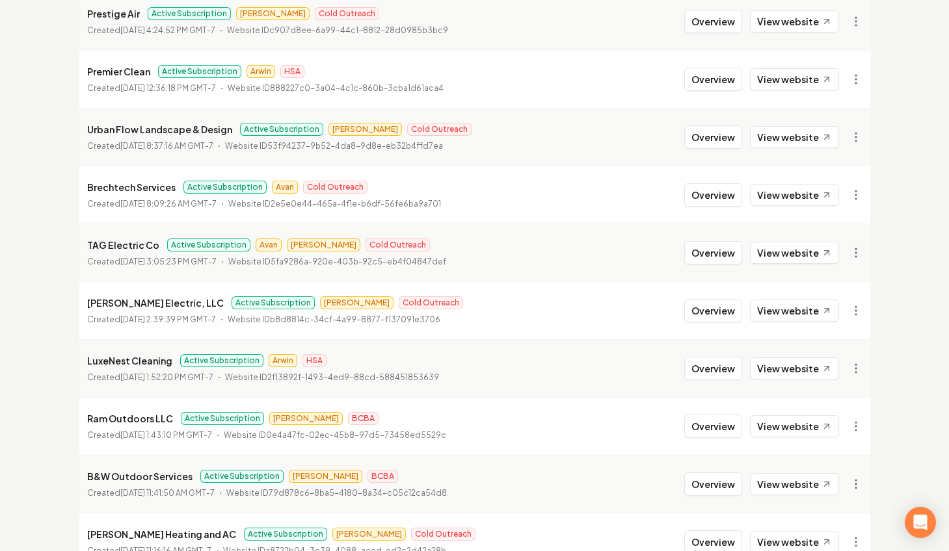
scroll to position [1394, 0]
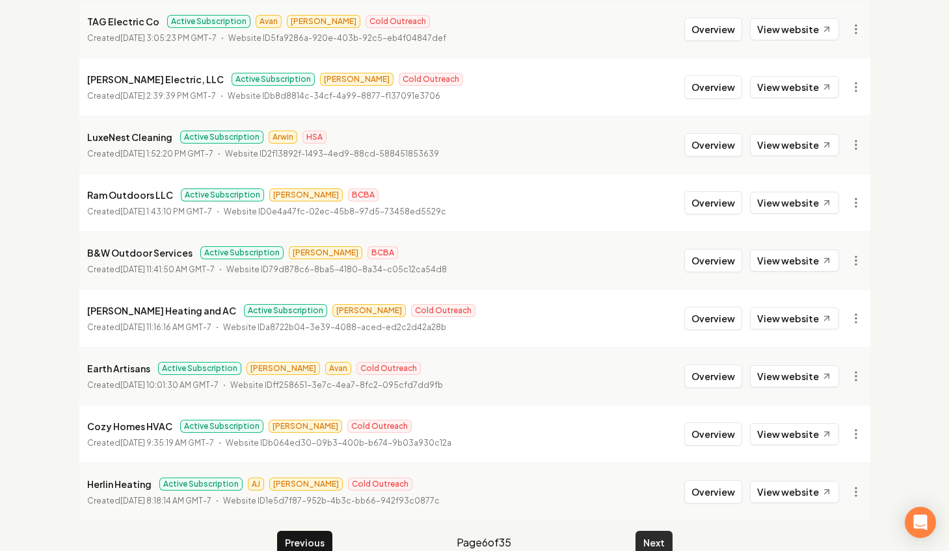
click at [656, 540] on button "Next" at bounding box center [653, 542] width 37 height 23
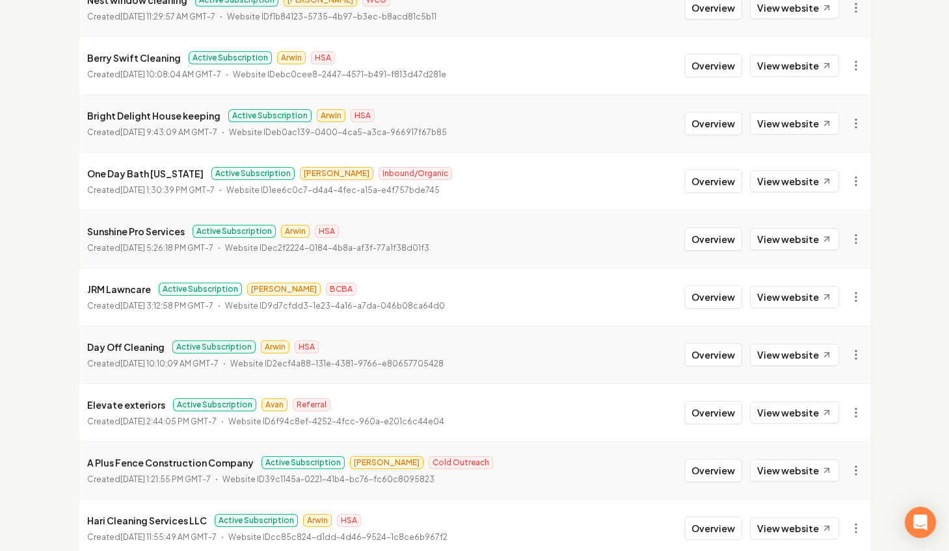
scroll to position [856, 0]
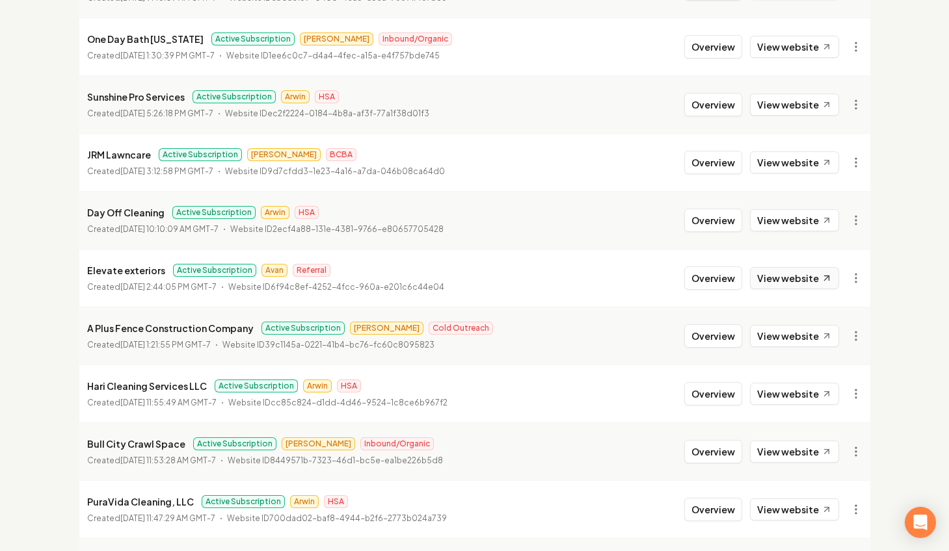
click at [773, 275] on link "View website" at bounding box center [794, 278] width 89 height 22
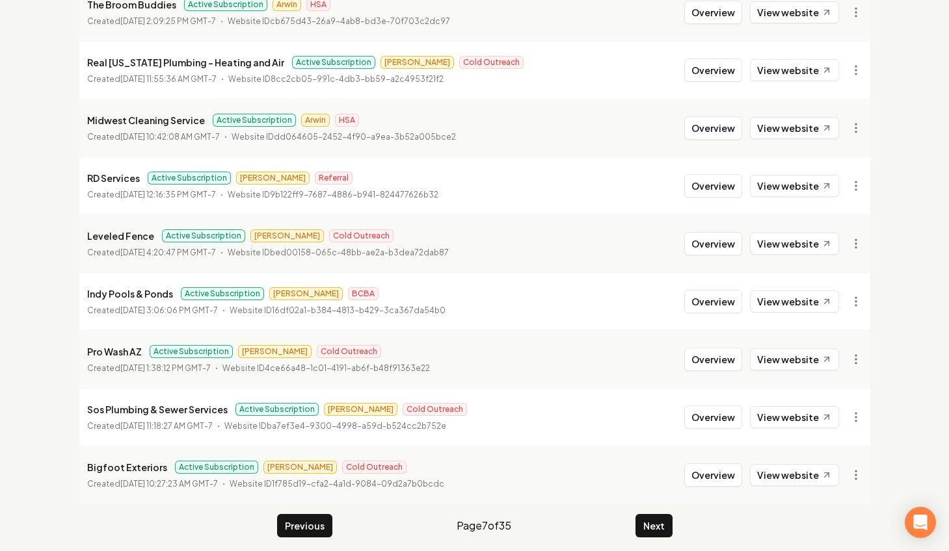
scroll to position [1418, 0]
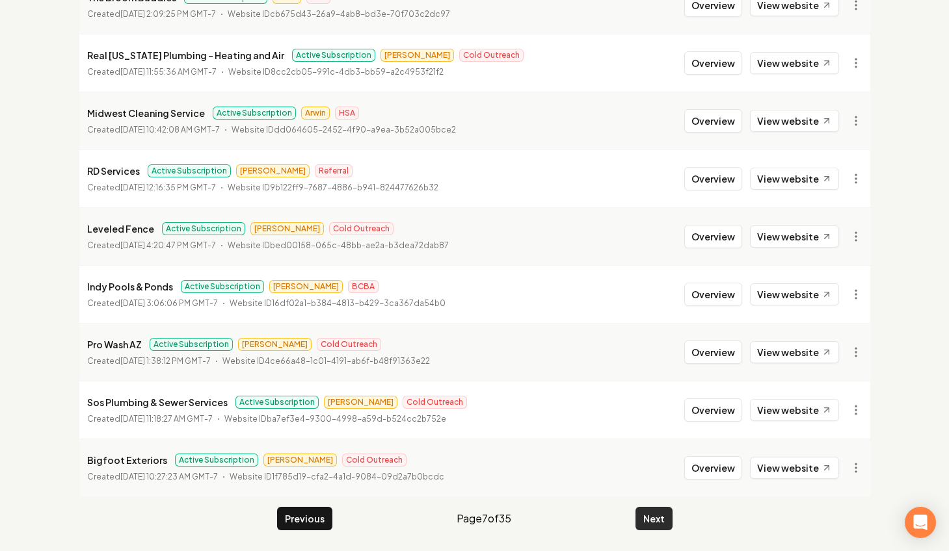
click at [653, 520] on button "Next" at bounding box center [653, 518] width 37 height 23
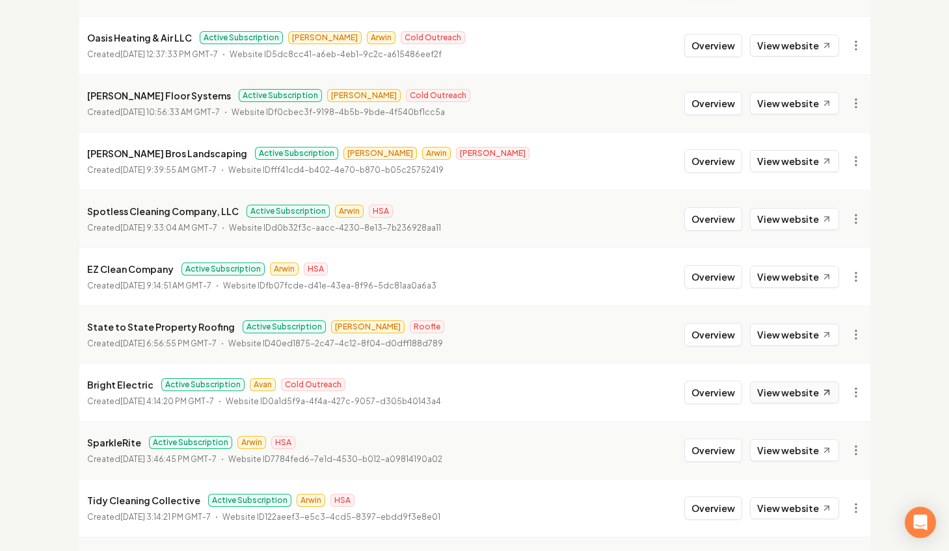
scroll to position [856, 0]
click at [715, 393] on button "Overview" at bounding box center [713, 393] width 58 height 23
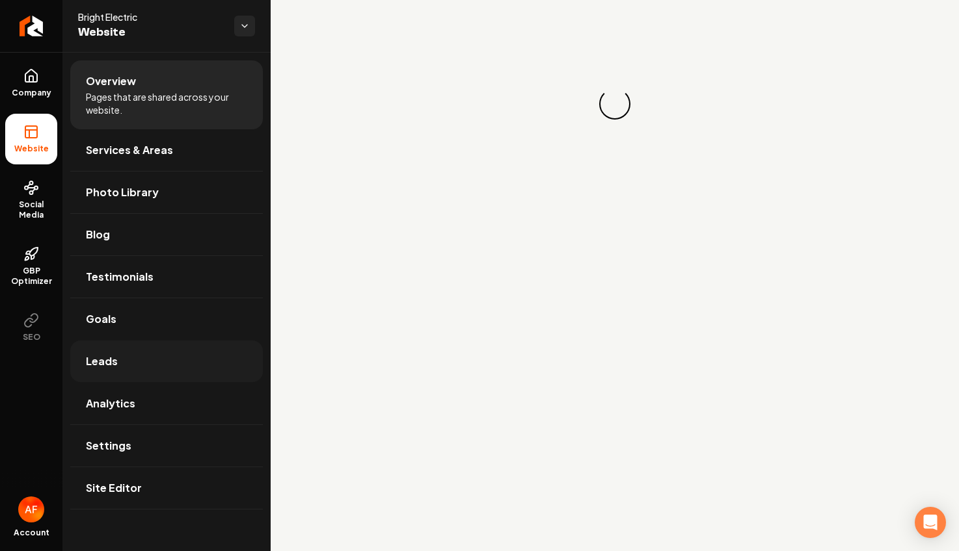
click at [165, 360] on link "Leads" at bounding box center [166, 362] width 192 height 42
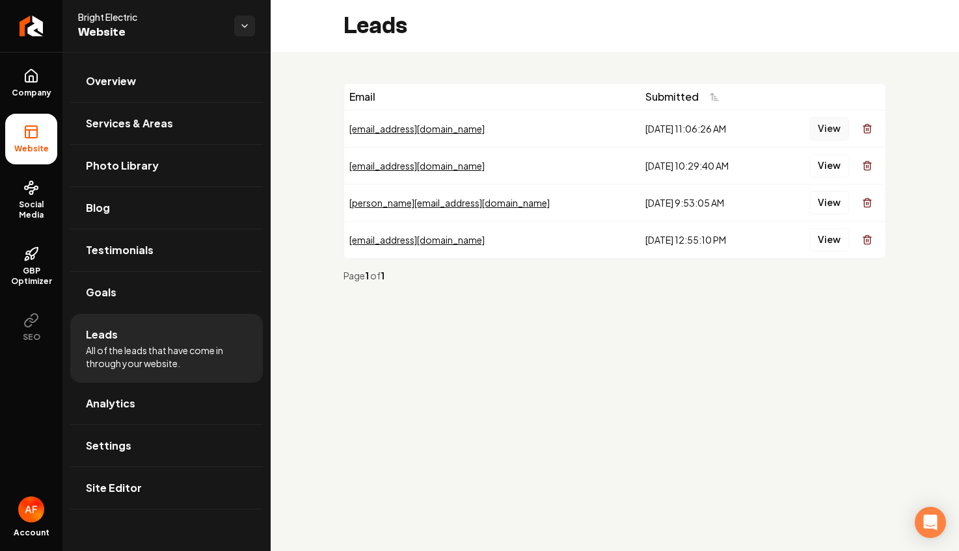
click at [834, 122] on button "View" at bounding box center [829, 128] width 40 height 23
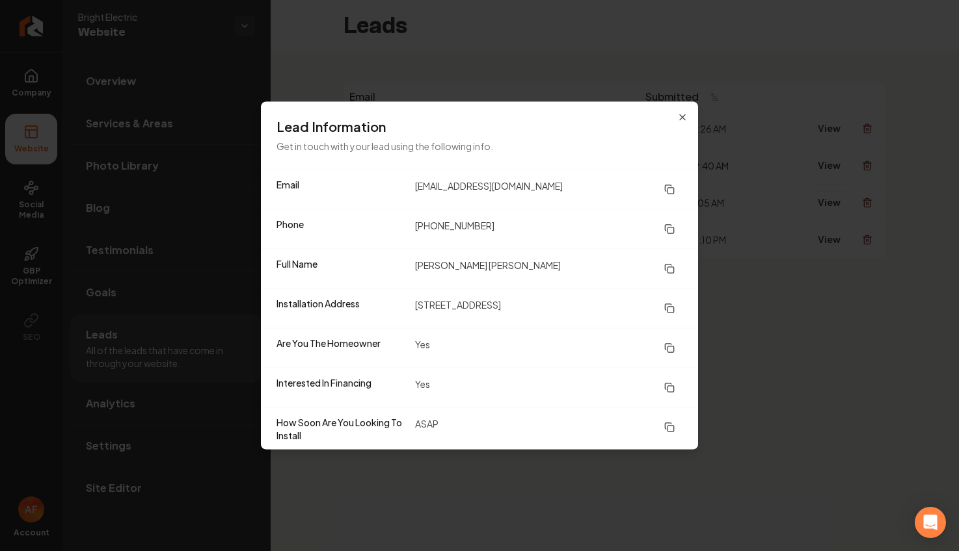
click at [689, 115] on div "Lead Information Get in touch with your lead using the following info." at bounding box center [479, 136] width 437 height 68
click at [683, 116] on icon "button" at bounding box center [682, 117] width 10 height 10
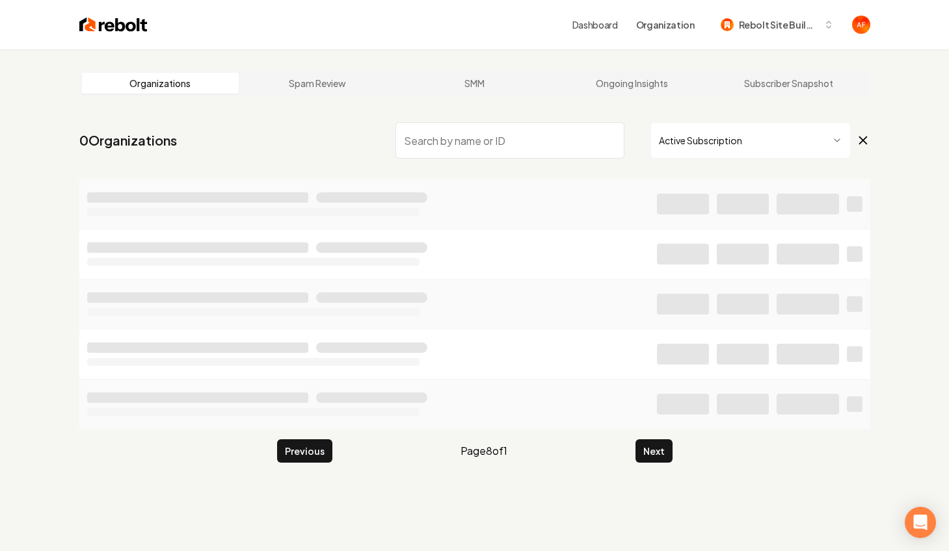
scroll to position [2, 0]
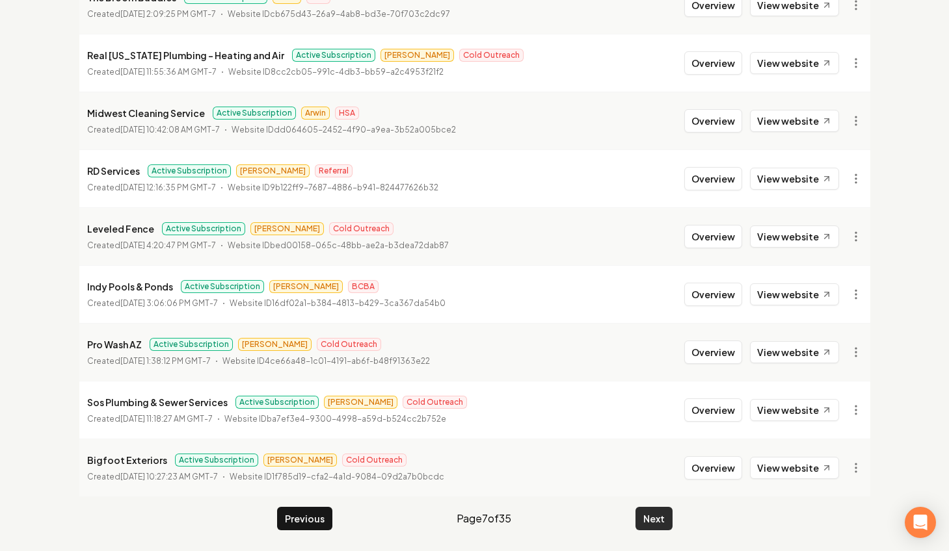
click at [652, 512] on button "Next" at bounding box center [653, 518] width 37 height 23
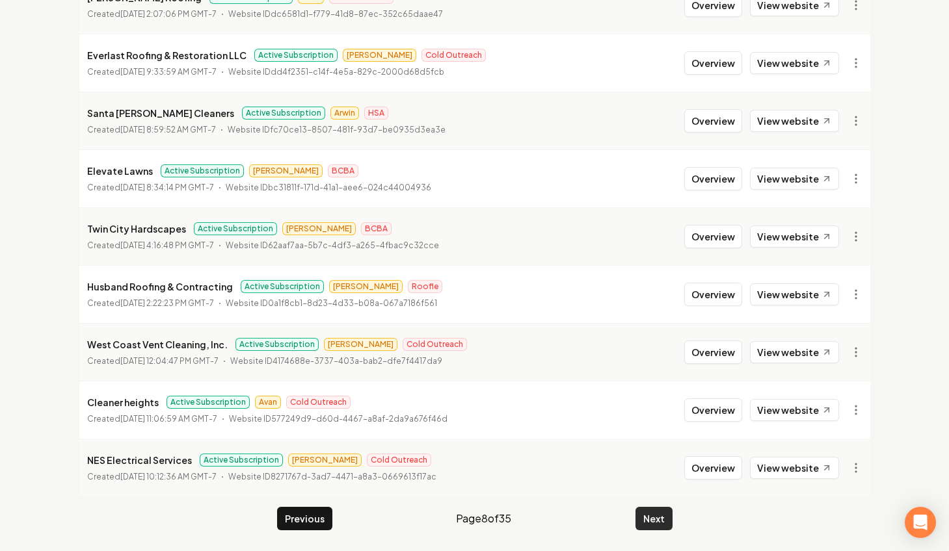
click at [651, 515] on button "Next" at bounding box center [653, 518] width 37 height 23
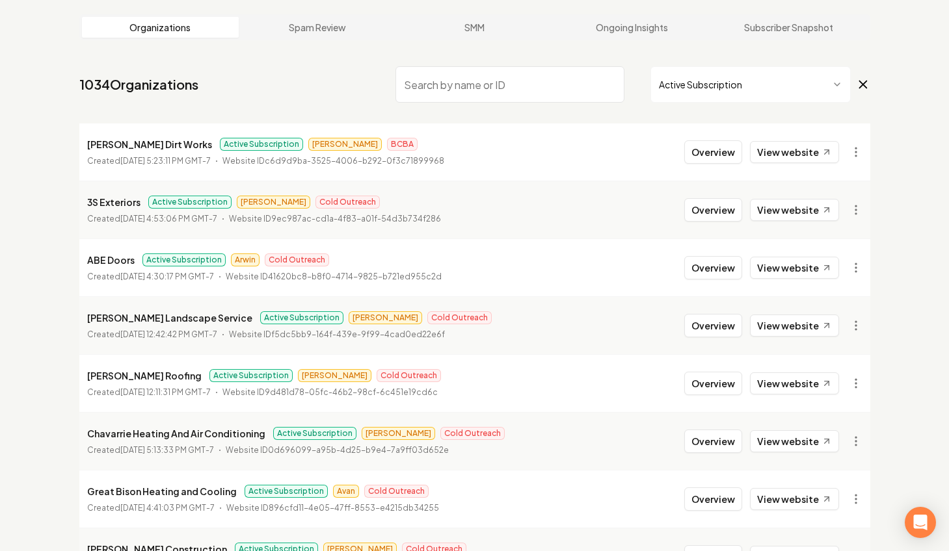
scroll to position [471, 0]
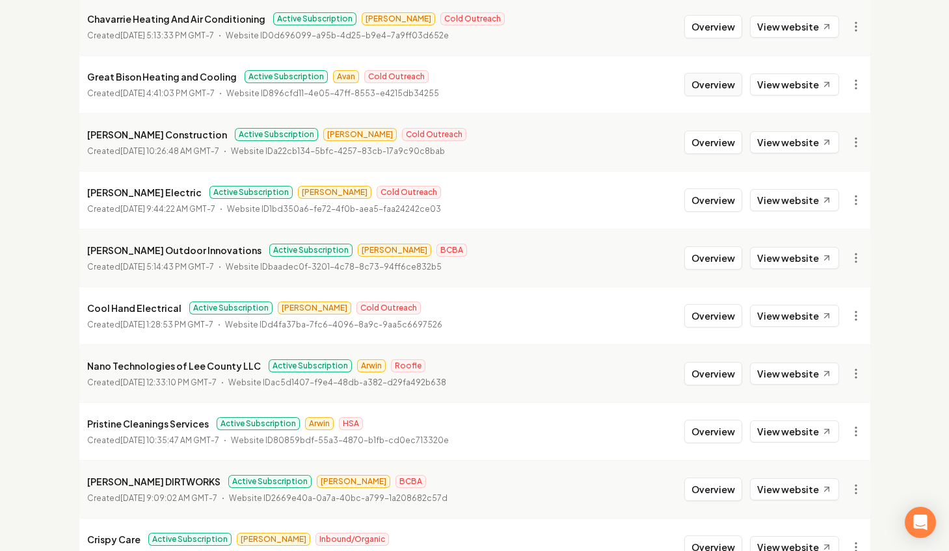
click at [731, 86] on button "Overview" at bounding box center [713, 84] width 58 height 23
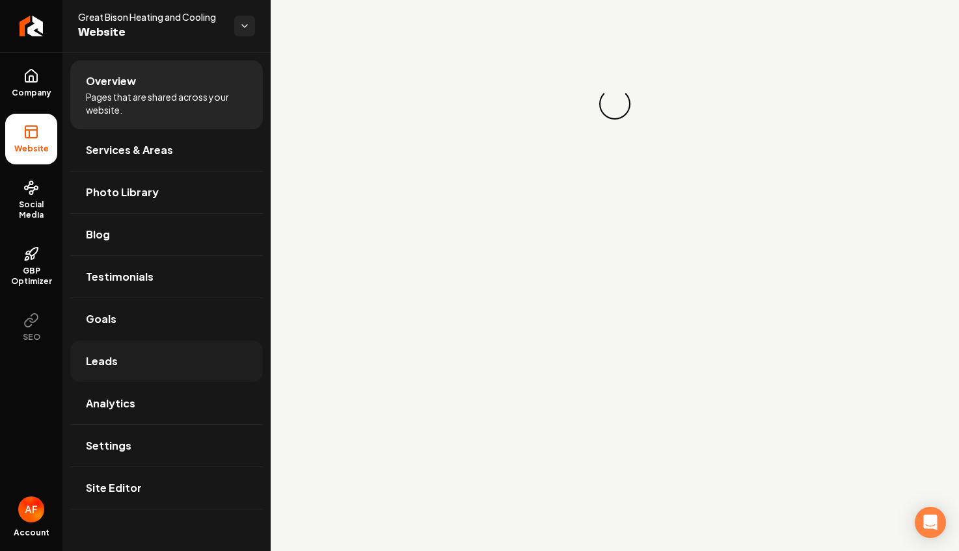
click at [127, 364] on link "Leads" at bounding box center [166, 362] width 192 height 42
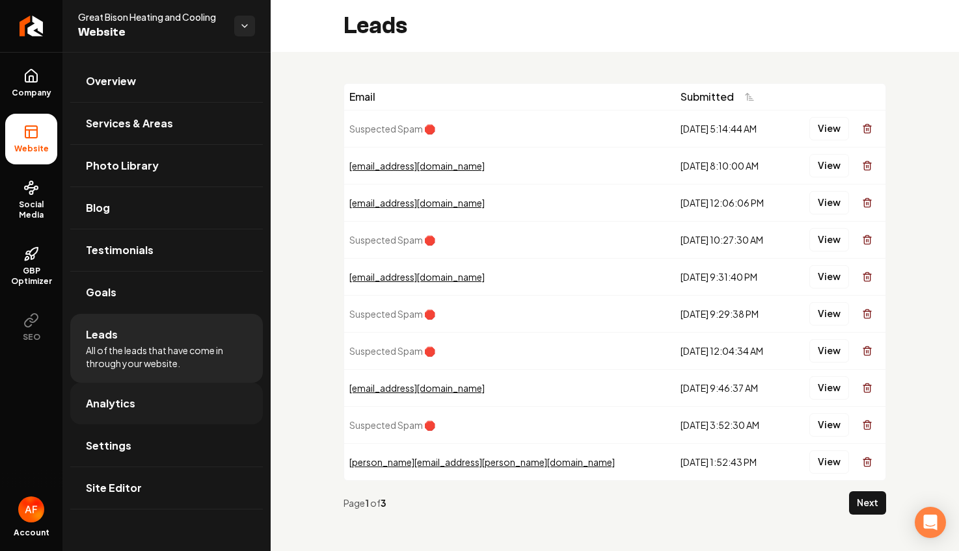
click at [140, 397] on link "Analytics" at bounding box center [166, 404] width 192 height 42
